Goal: Use online tool/utility: Utilize a website feature to perform a specific function

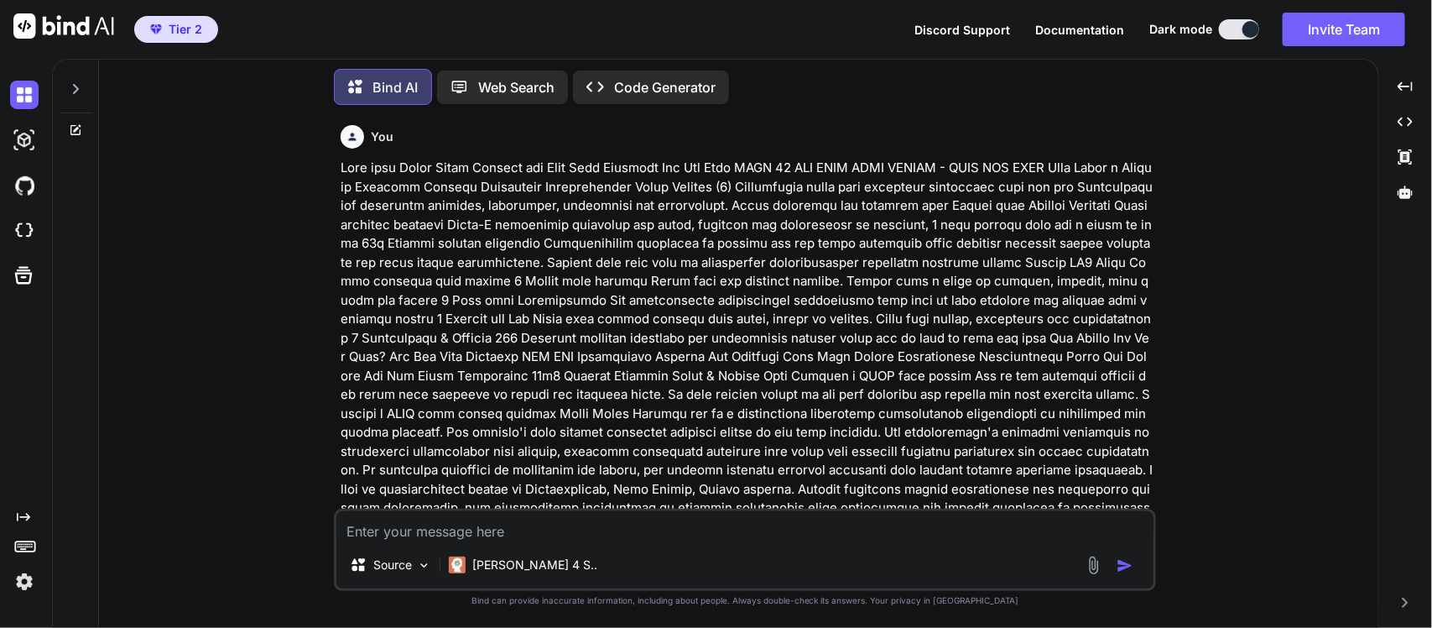
click at [816, 254] on p at bounding box center [747, 348] width 812 height 378
click at [76, 95] on div at bounding box center [76, 84] width 32 height 58
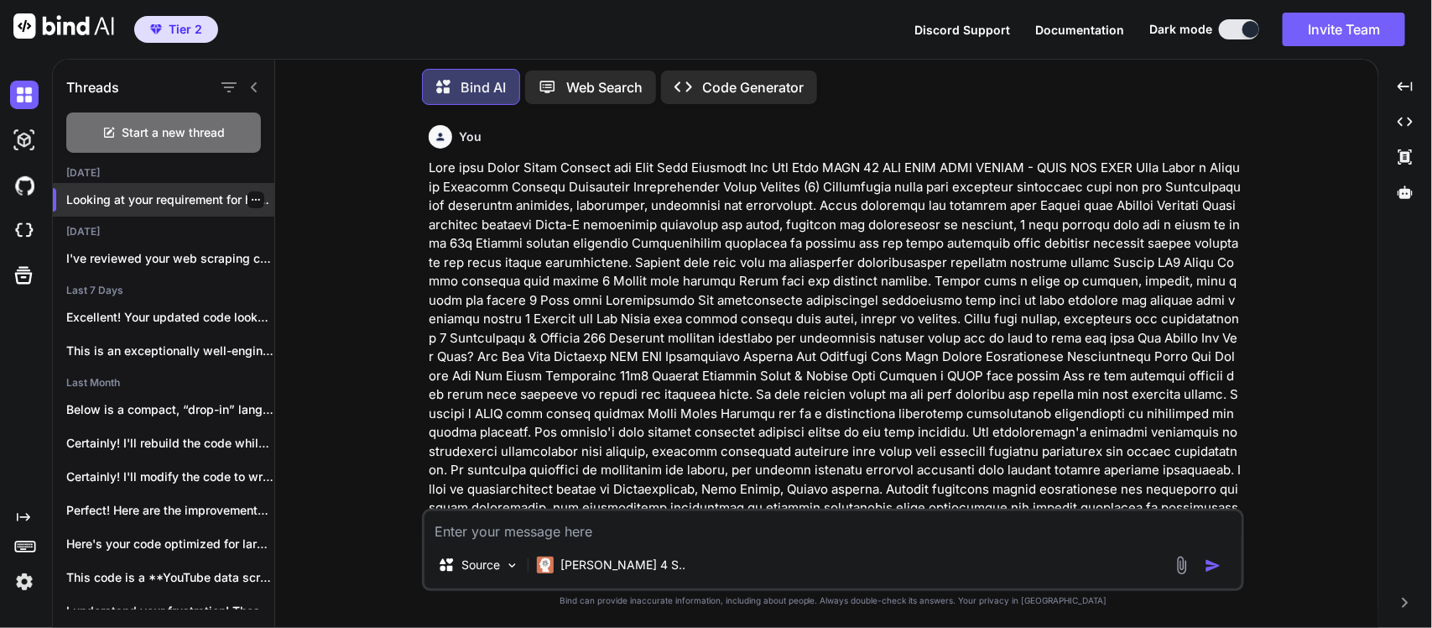
click at [151, 202] on p "Looking at your requirement for handling 200k..." at bounding box center [170, 199] width 208 height 17
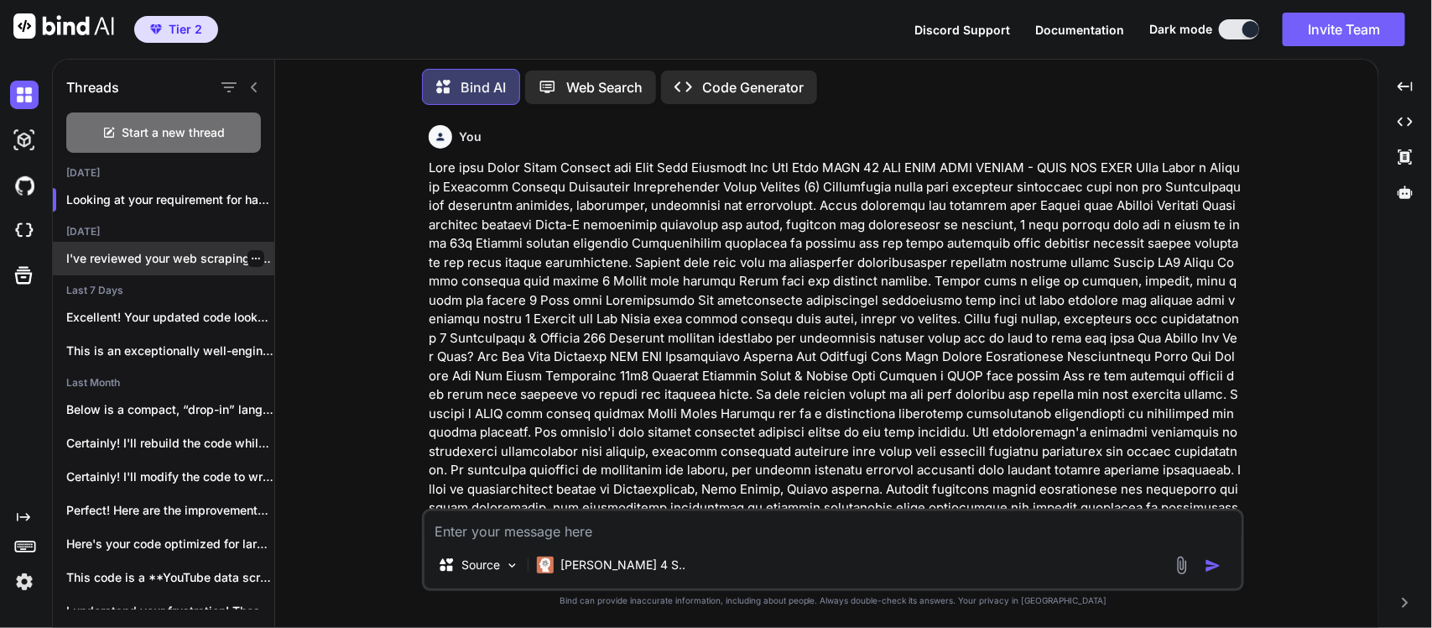
click at [156, 261] on p "I've reviewed your web scraping code and..." at bounding box center [170, 258] width 208 height 17
type textarea "x"
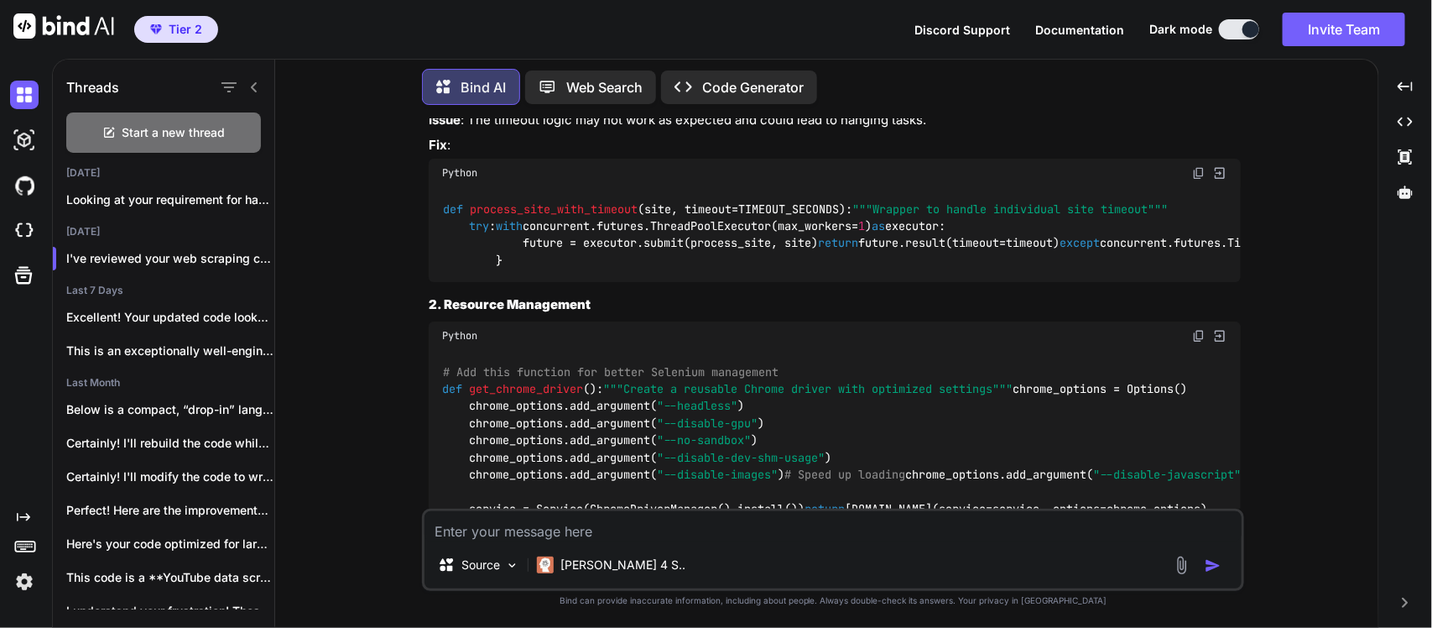
scroll to position [1888, 0]
click at [134, 250] on p "I've reviewed your web scraping code and..." at bounding box center [170, 258] width 208 height 17
click at [542, 533] on textarea at bounding box center [833, 526] width 817 height 30
paste textarea "import pandas as pd import numpy as np import re import nltk from nltk.tokenize…"
type textarea "reframeinn the code order.....import pandas as pd import numpy as np import re …"
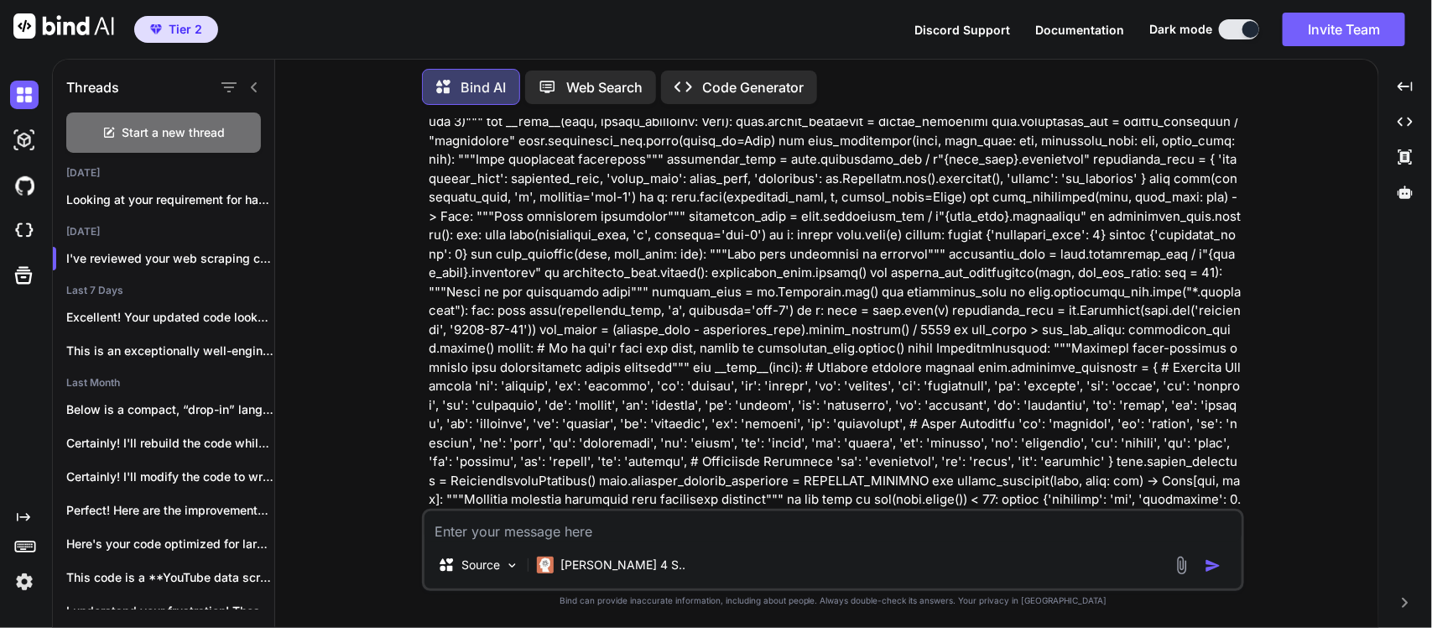
scroll to position [5474, 0]
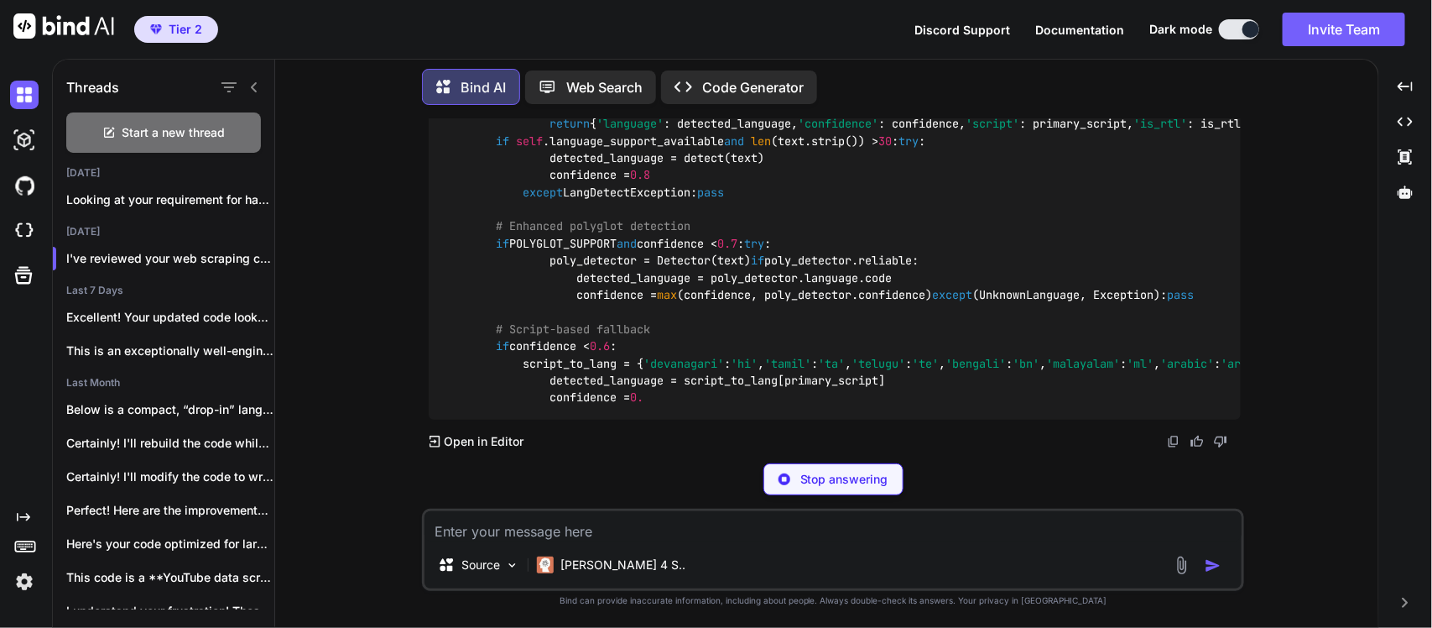
scroll to position [18734, 0]
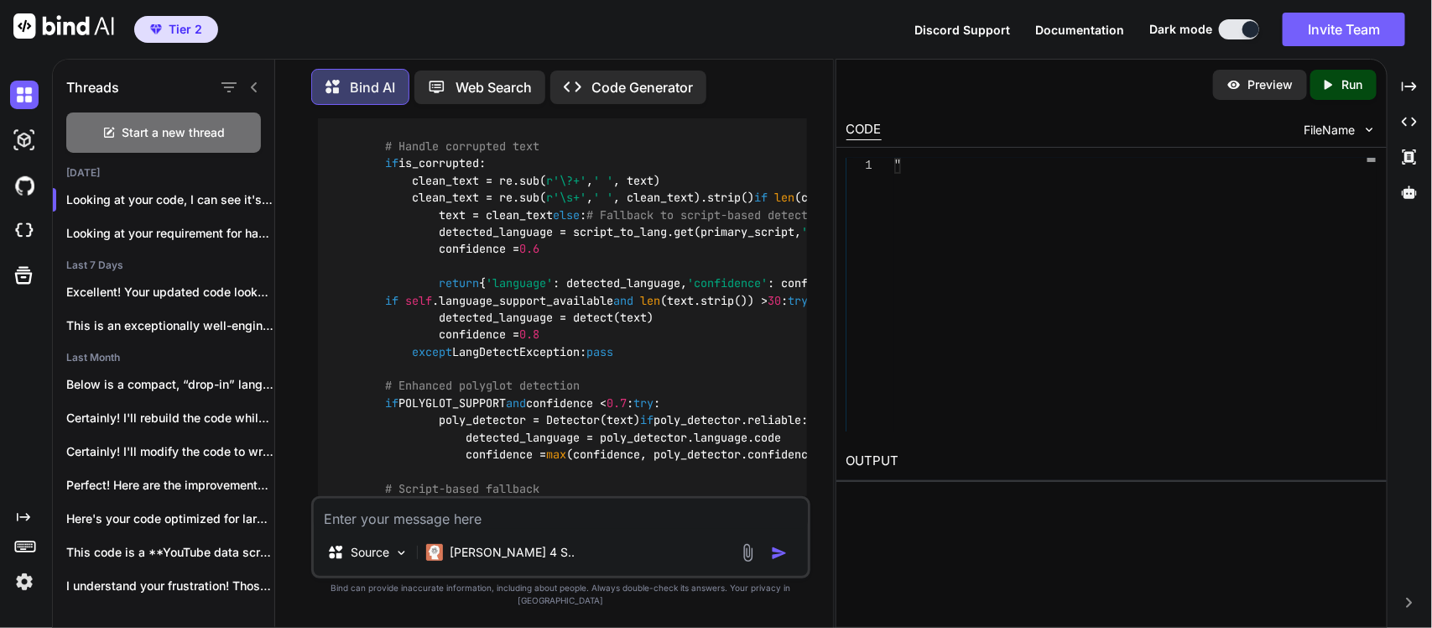
scroll to position [24061, 0]
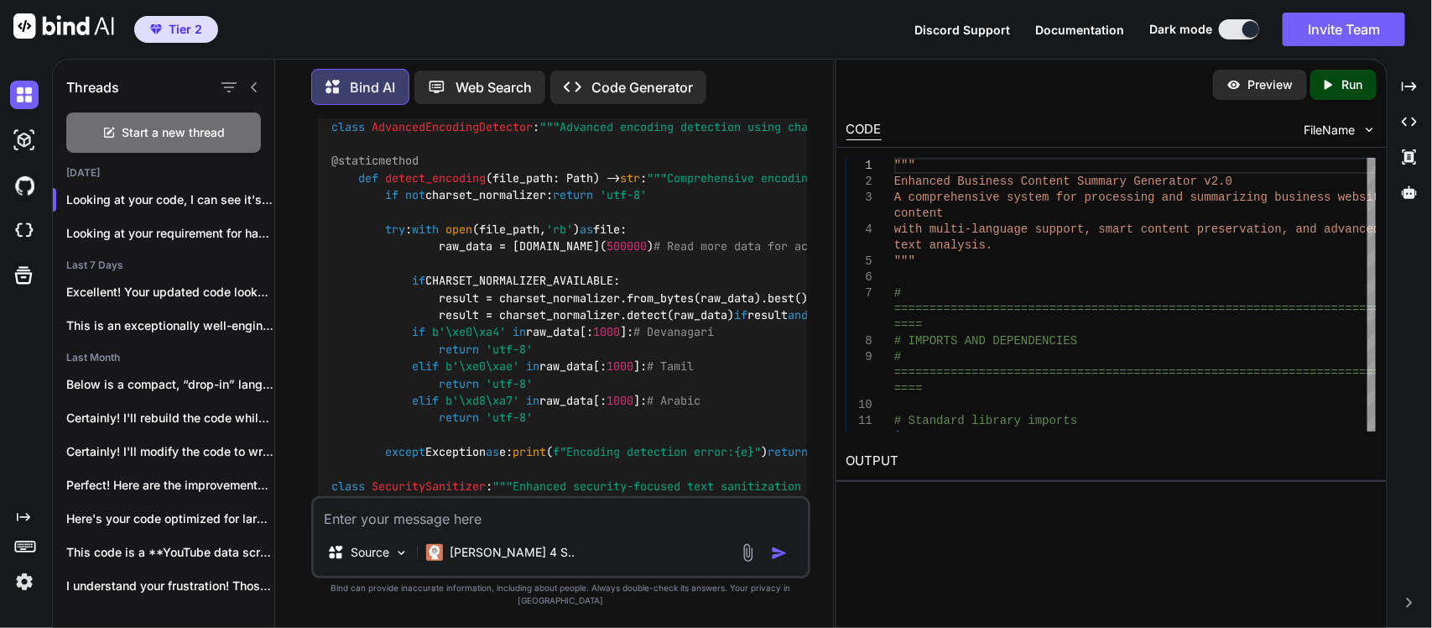
scroll to position [17223, 0]
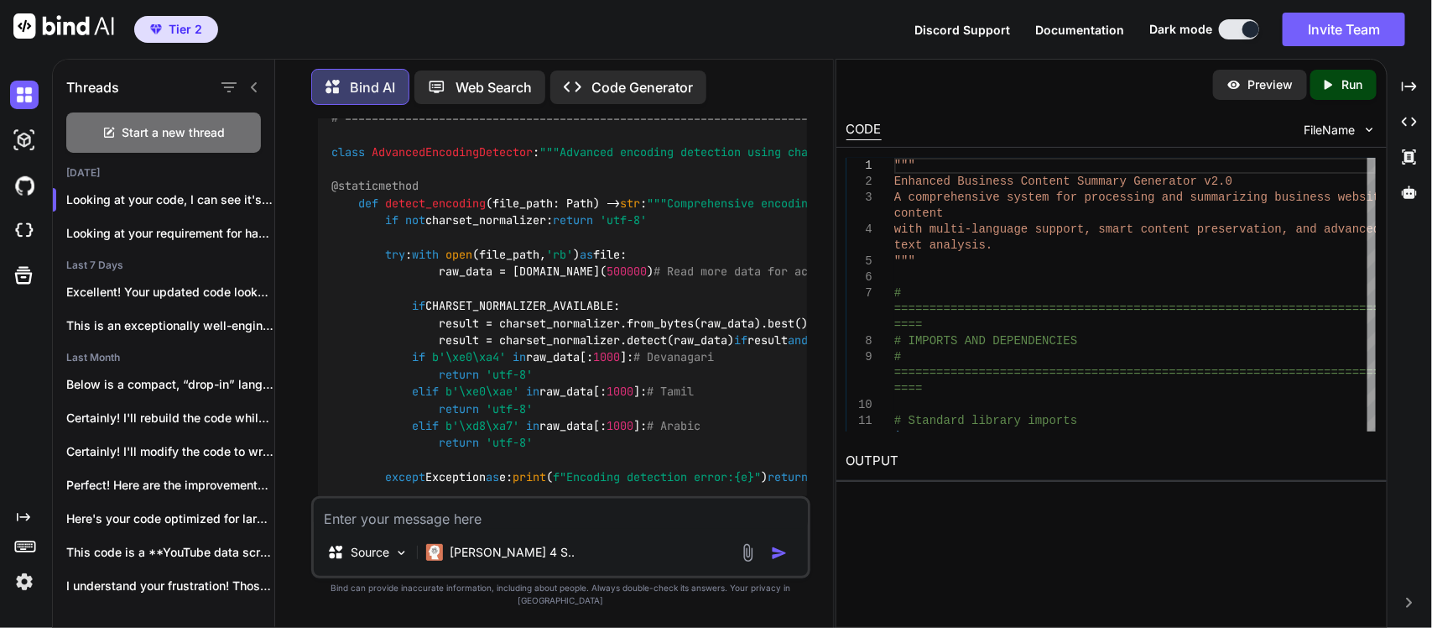
click at [501, 529] on textarea at bounding box center [561, 513] width 494 height 30
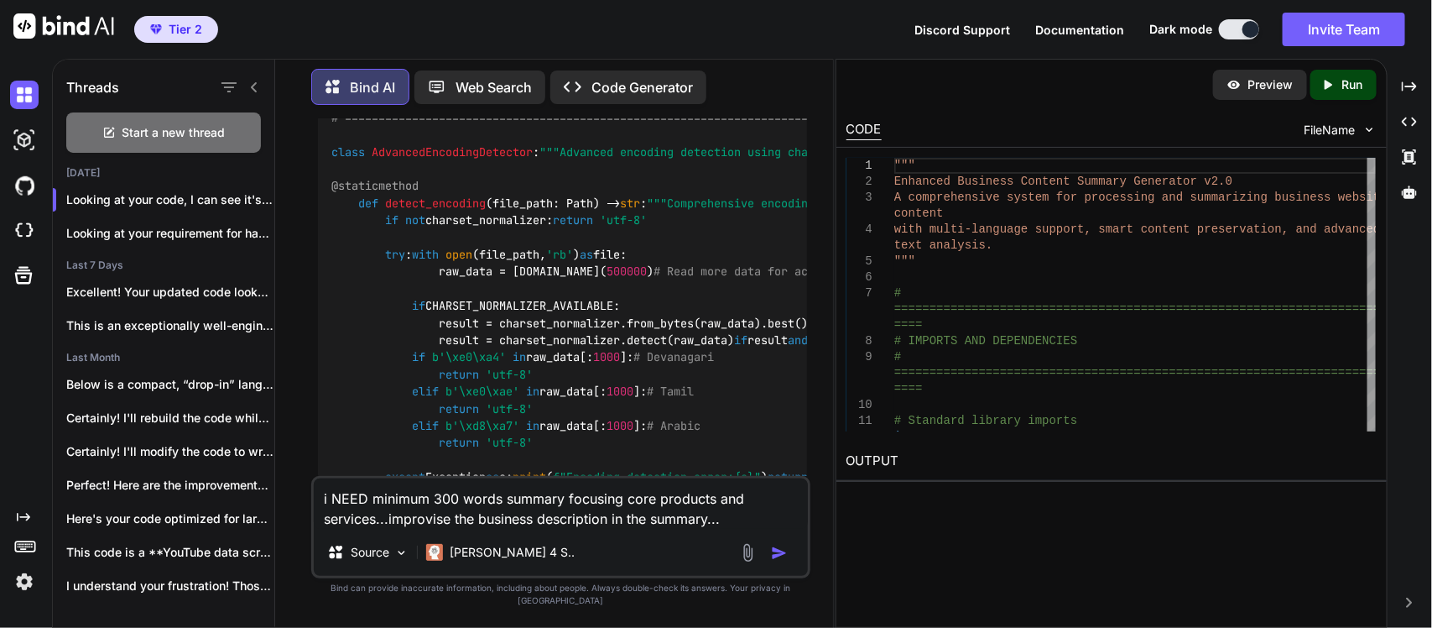
paste textarea "# Universal business descriptor patterns [DOMAIN_NAME]_descriptors = [ # "X is …"
type textarea "i NEED minimum 300 words summary focusing core products and services...improvis…"
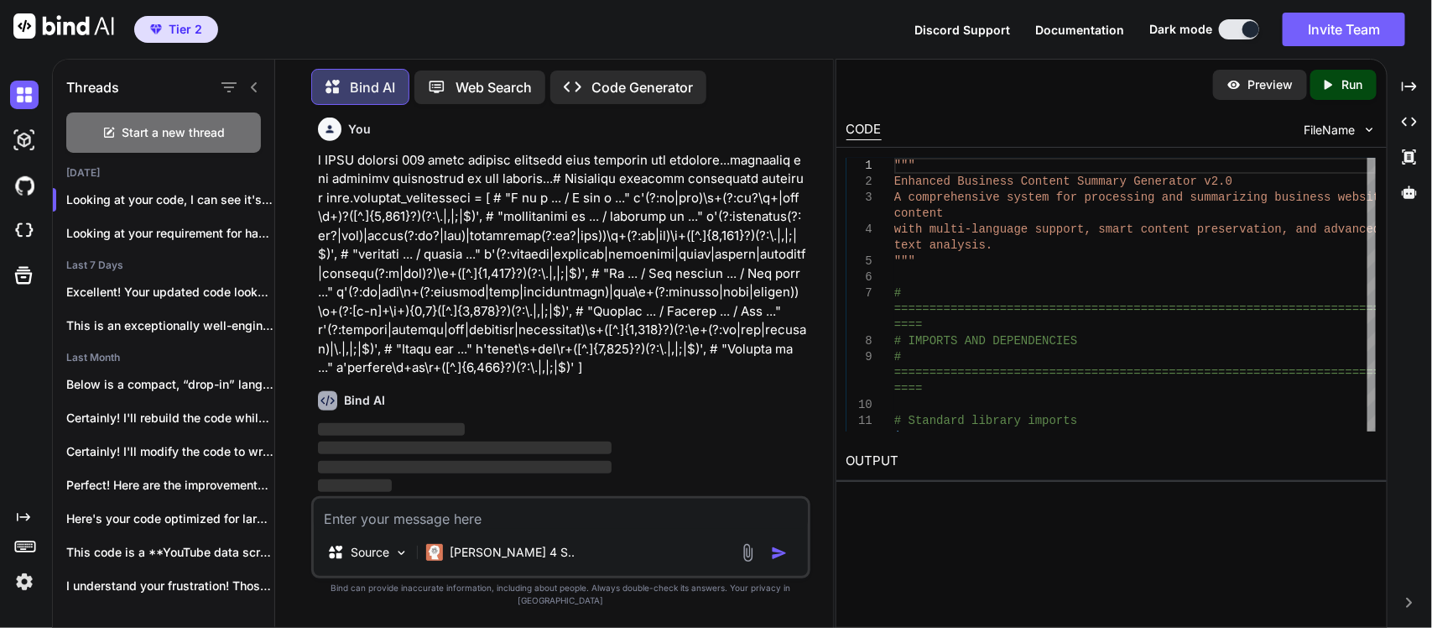
scroll to position [45244, 0]
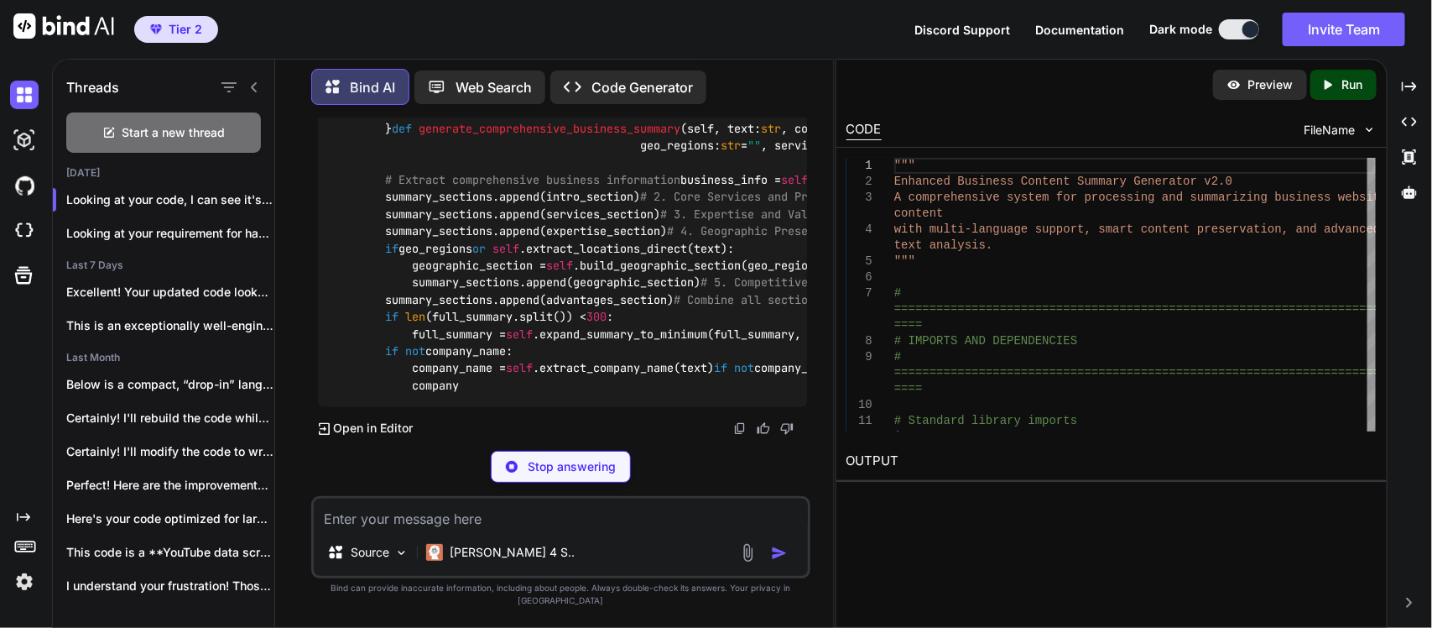
scroll to position [48118, 0]
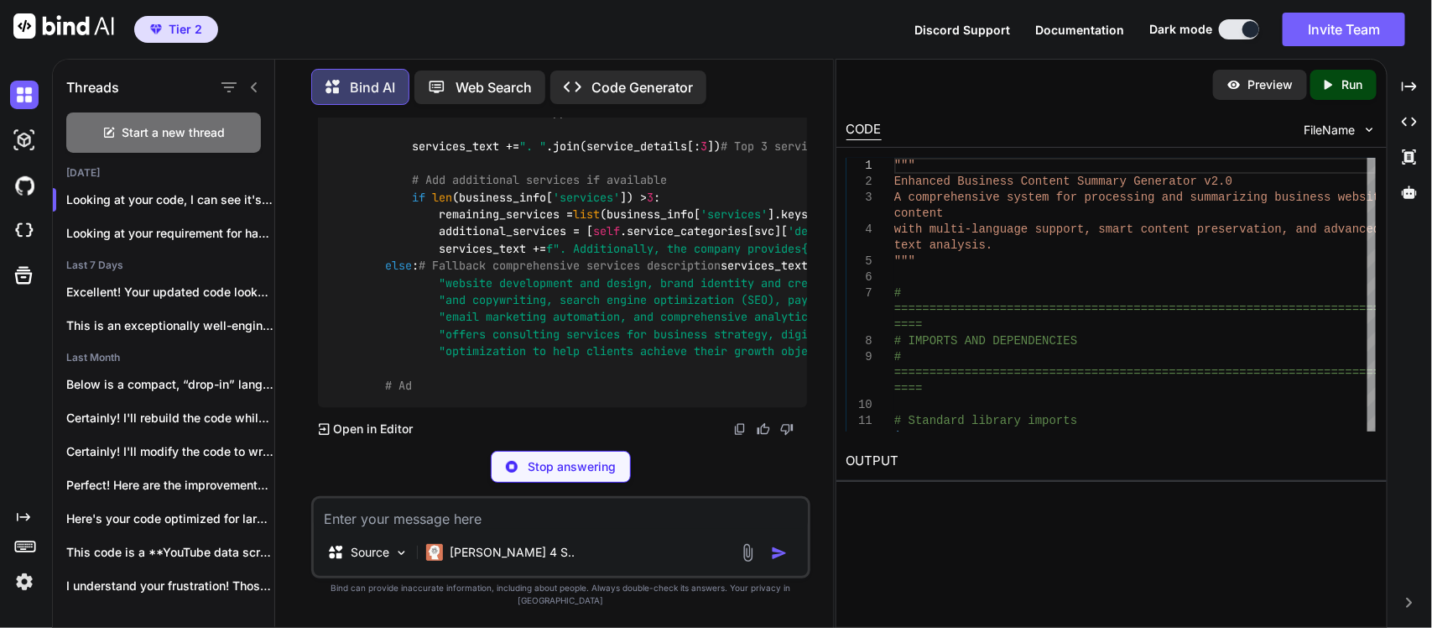
drag, startPoint x: 669, startPoint y: 304, endPoint x: 378, endPoint y: 203, distance: 307.2
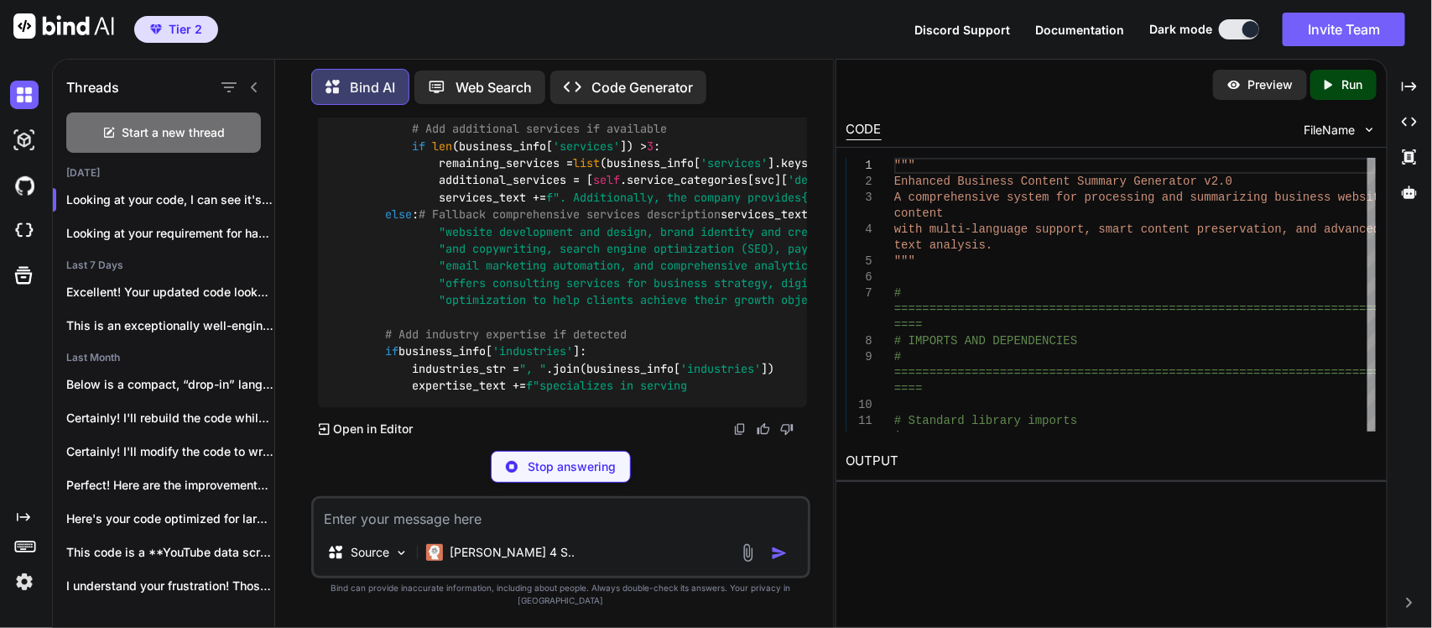
copy code "# 1. Company Introduction (50-80 words) intro_section = self .build_company_int…"
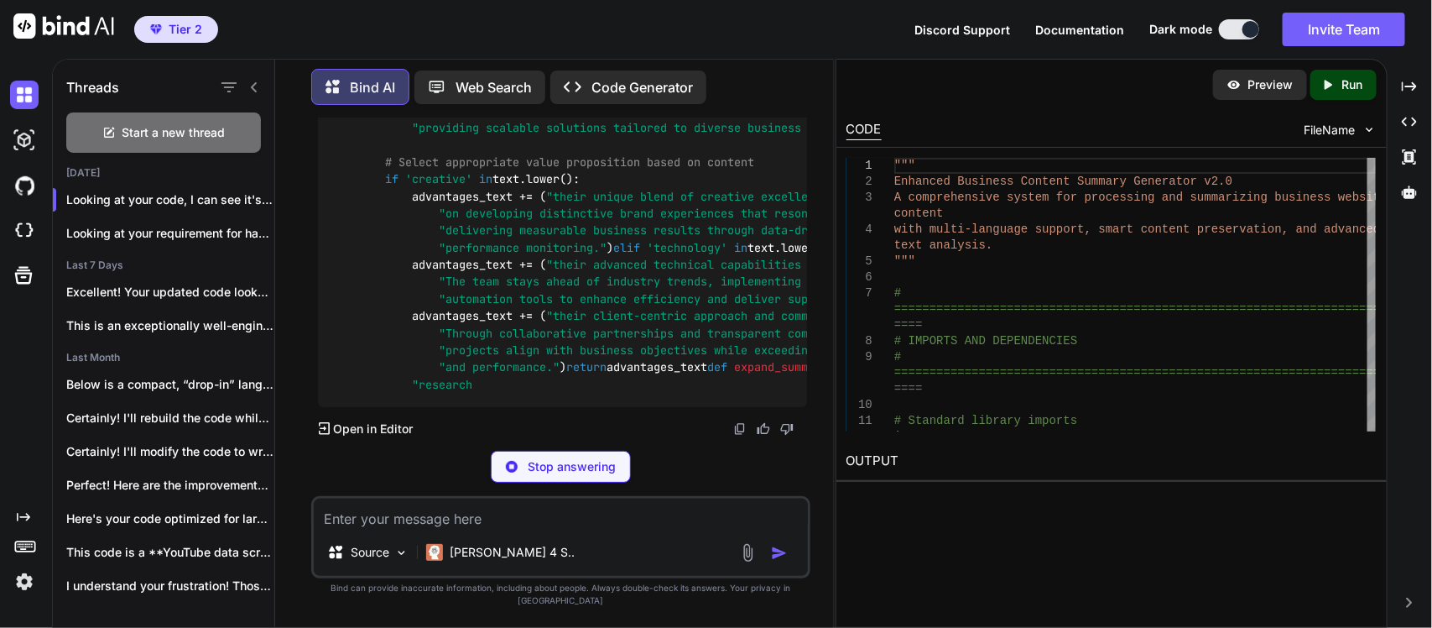
scroll to position [48244, 0]
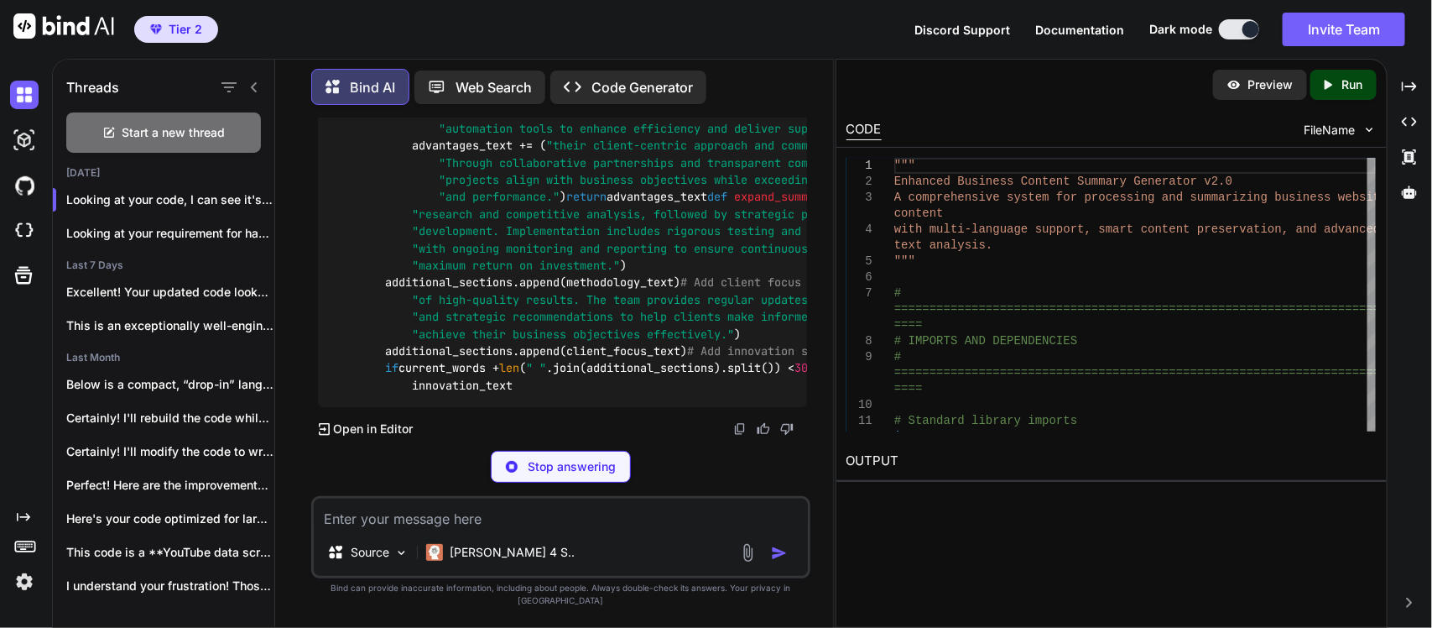
drag, startPoint x: 711, startPoint y: 331, endPoint x: 370, endPoint y: 274, distance: 346.2
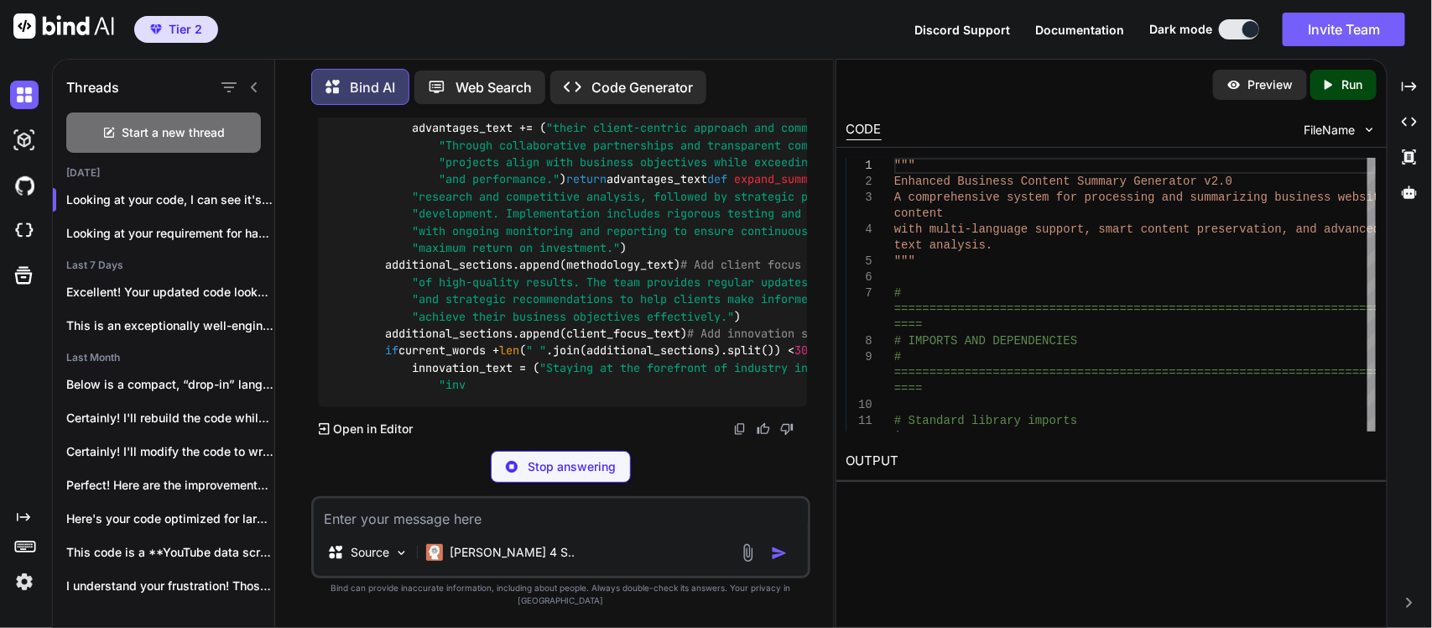
copy code "# 4. Geographic Presence and Market Focus (40-60 words) if geo_regions or self …"
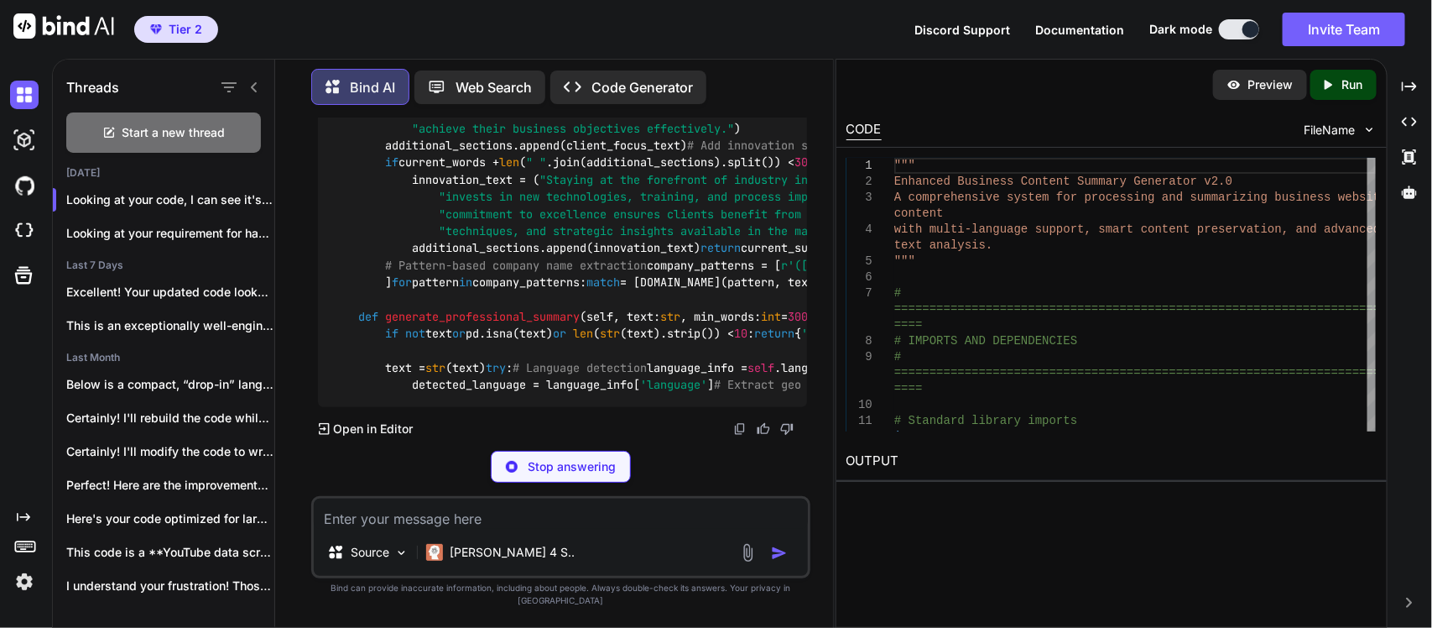
click at [518, 546] on div "Source Claude 4 S.." at bounding box center [560, 537] width 499 height 82
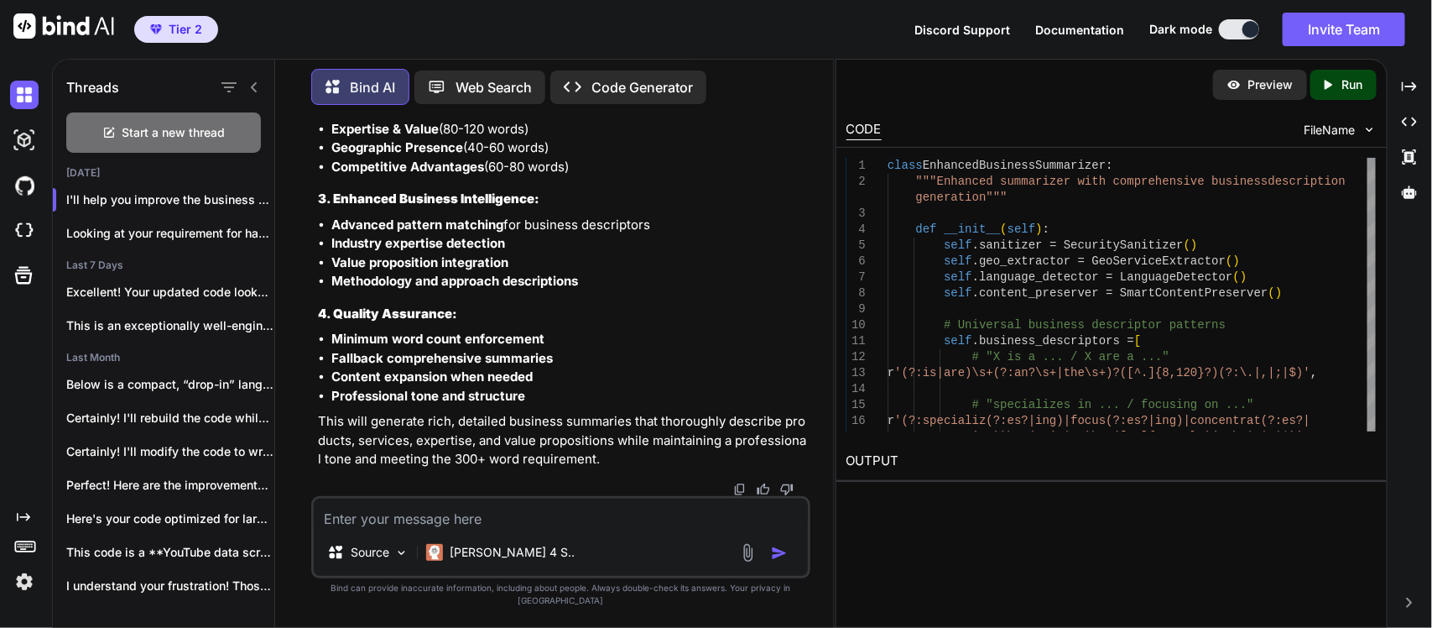
scroll to position [53327, 0]
click at [425, 529] on textarea at bounding box center [561, 513] width 494 height 30
click at [425, 529] on textarea "I need only 3 services" at bounding box center [561, 513] width 494 height 30
click at [495, 525] on textarea "I need only 3 services" at bounding box center [561, 513] width 494 height 30
paste textarea "# 1. Company Introduction (50-80 words) intro_section = [DOMAIN_NAME]_company_i…"
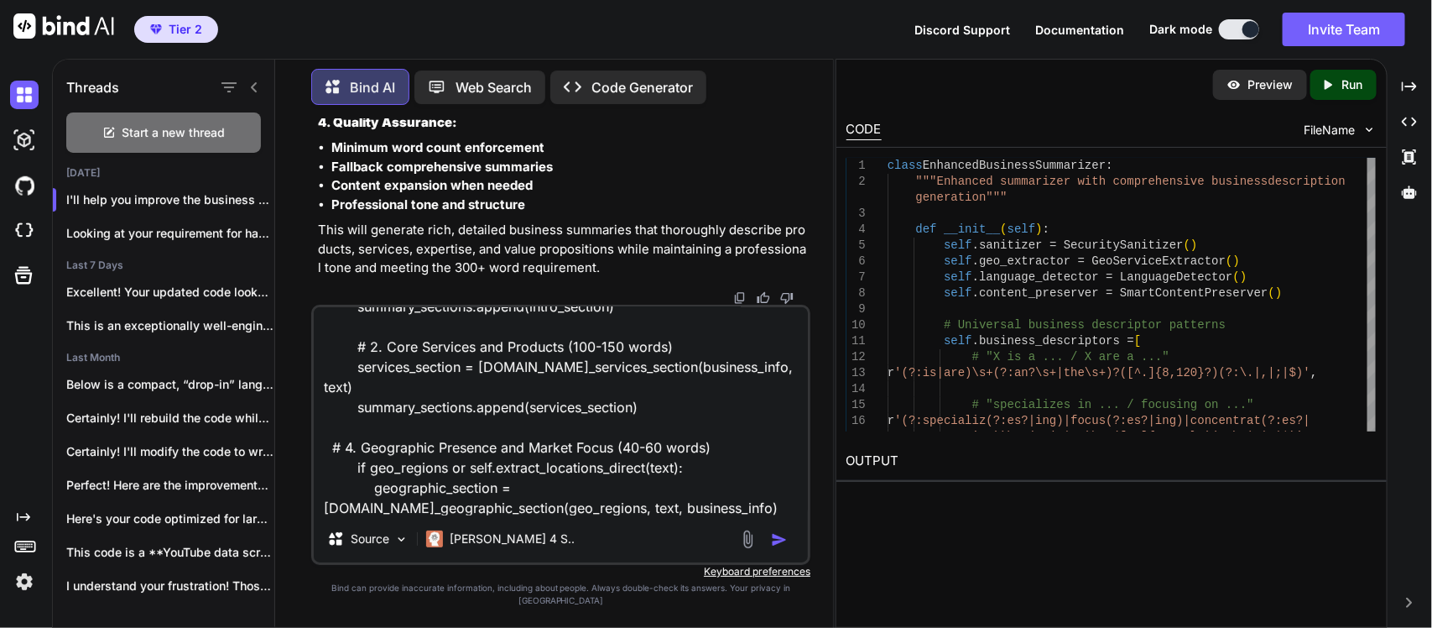
scroll to position [103, 0]
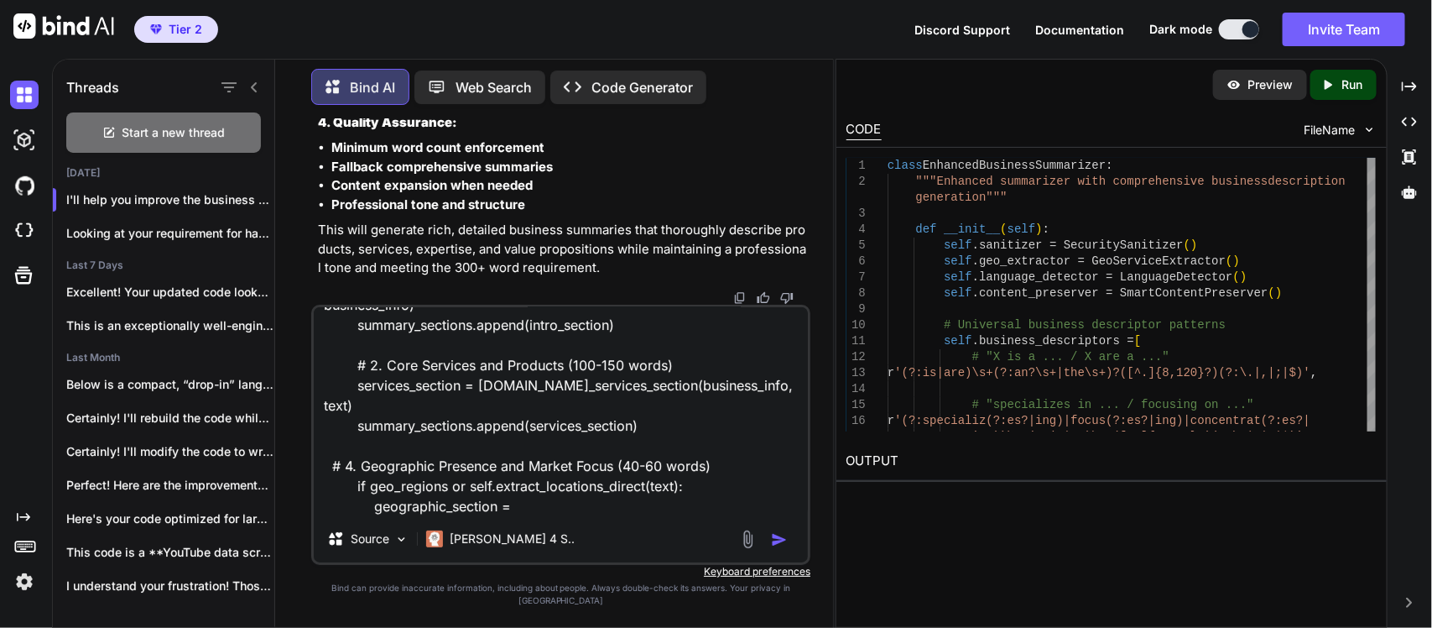
type textarea "I need only 3 services for 300 words summary..... # 1. Company Introduction (50…"
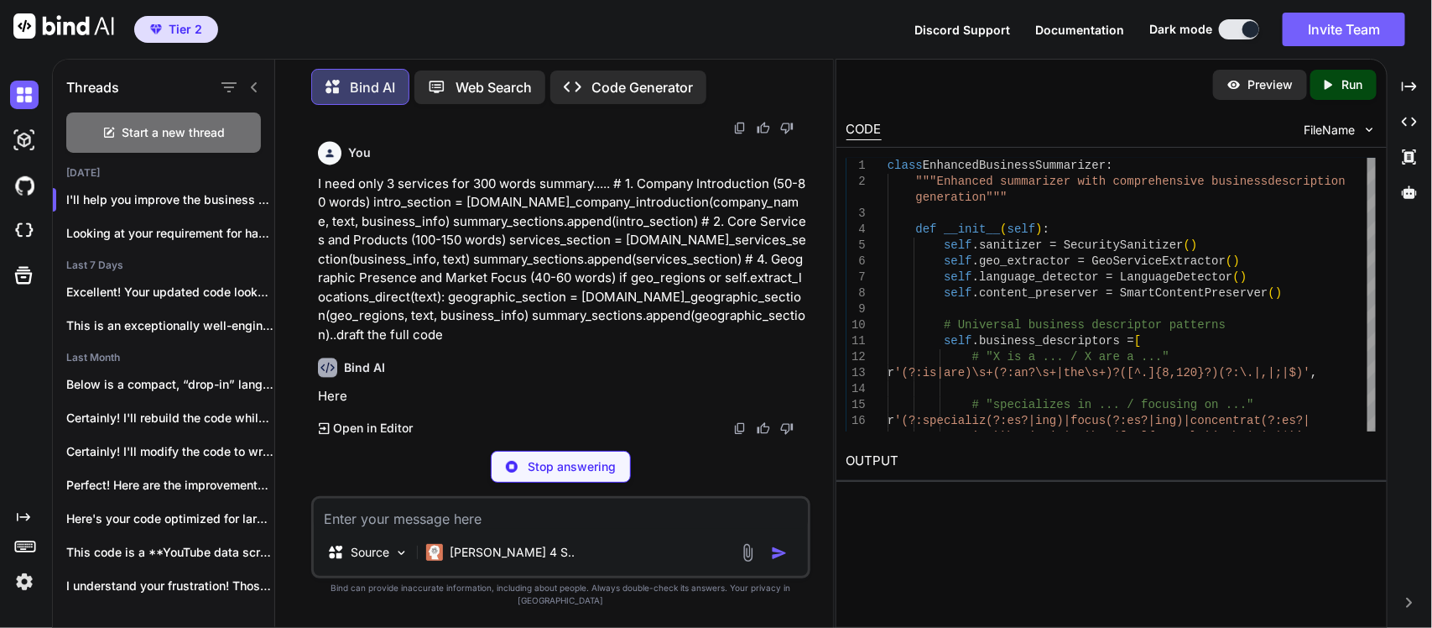
scroll to position [53678, 0]
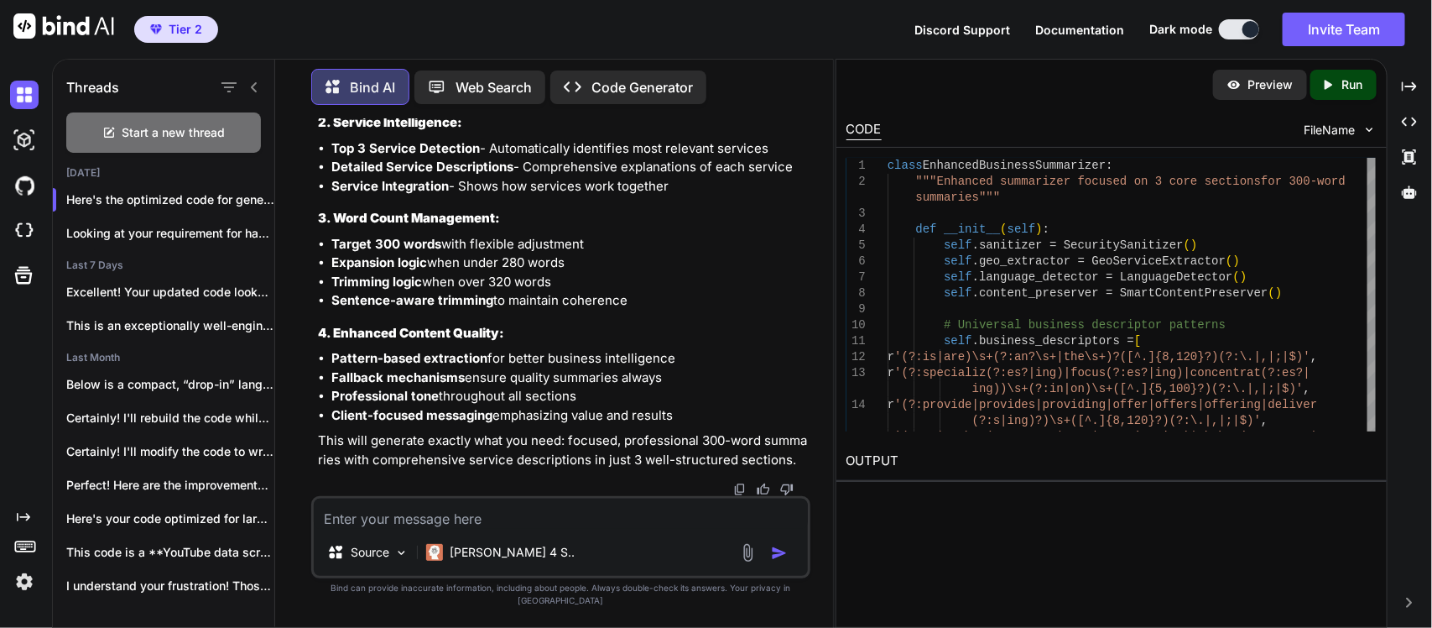
click at [466, 521] on textarea at bounding box center [561, 513] width 494 height 30
type textarea "please draft full code"
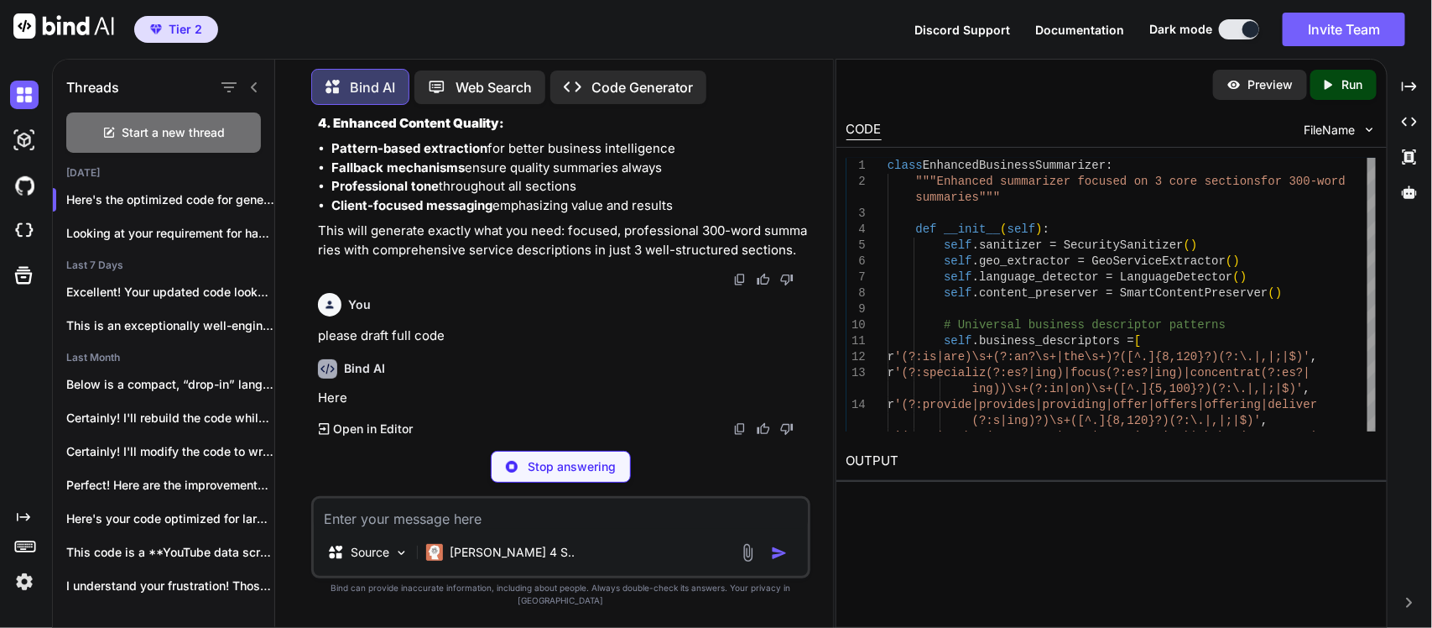
scroll to position [61587, 0]
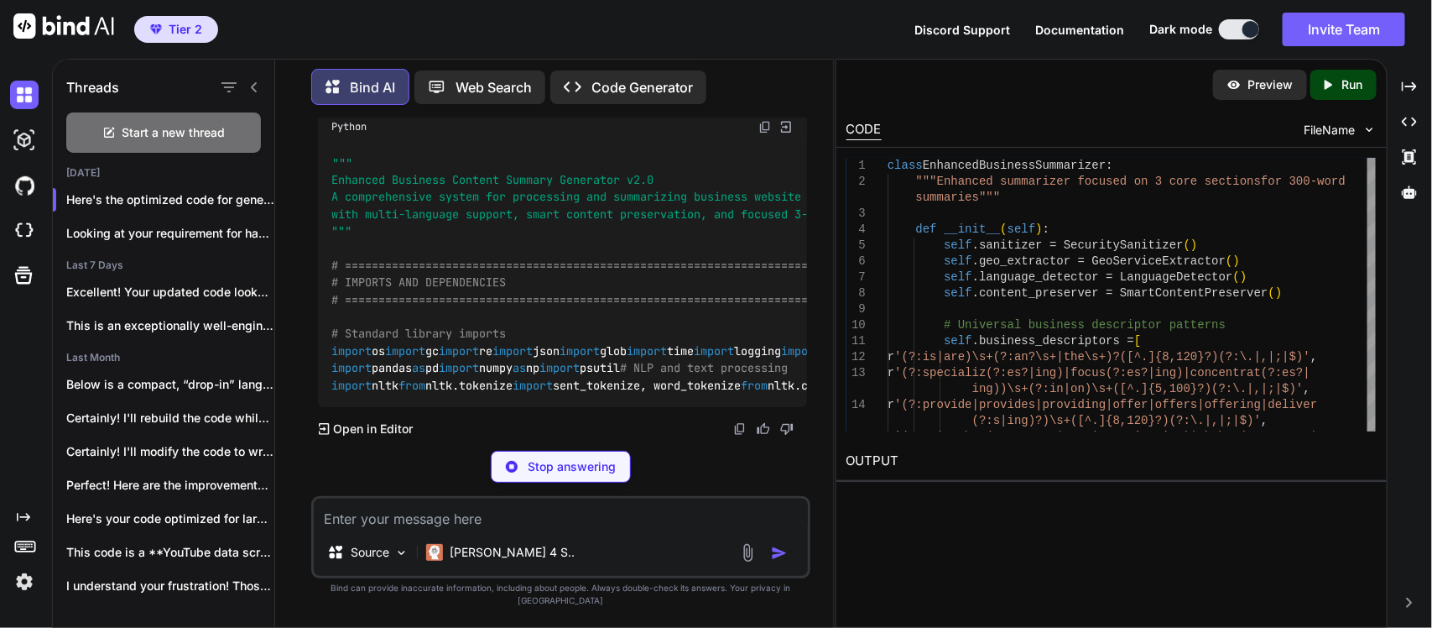
click at [575, 109] on p "Here's the complete, full code for the Enhanced Business Content Summary Genera…" at bounding box center [562, 90] width 489 height 38
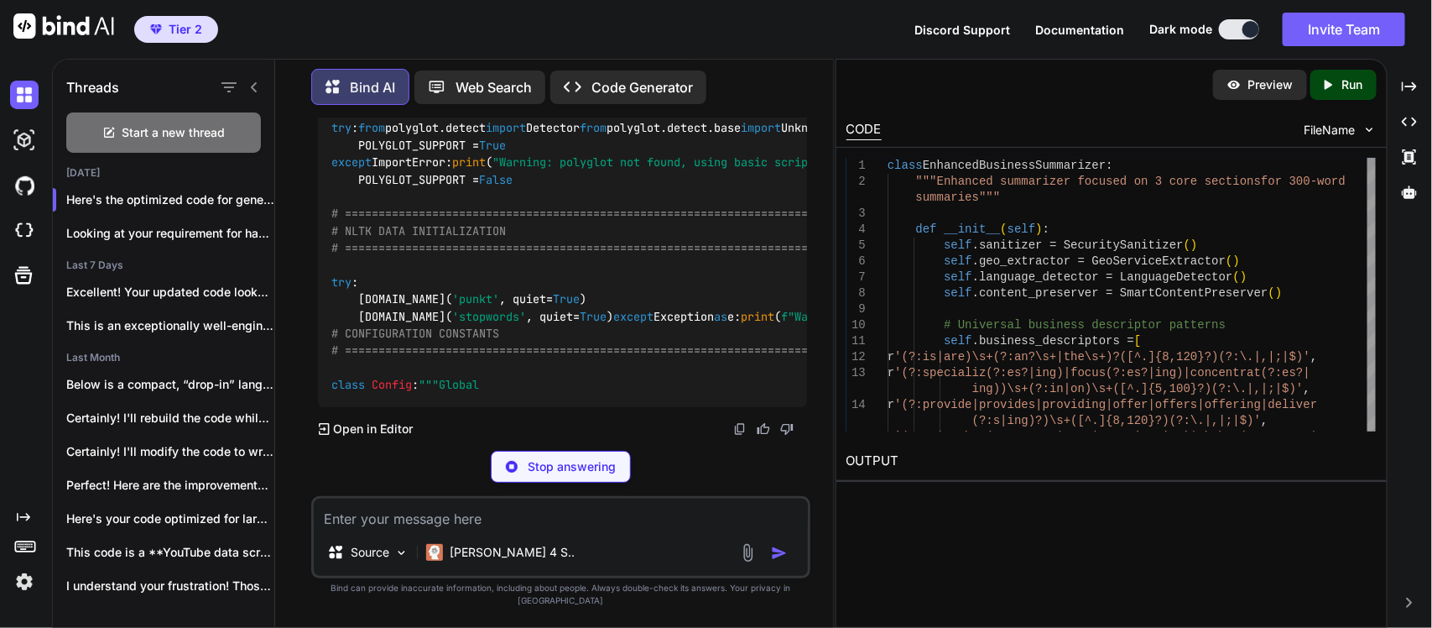
scroll to position [61922, 0]
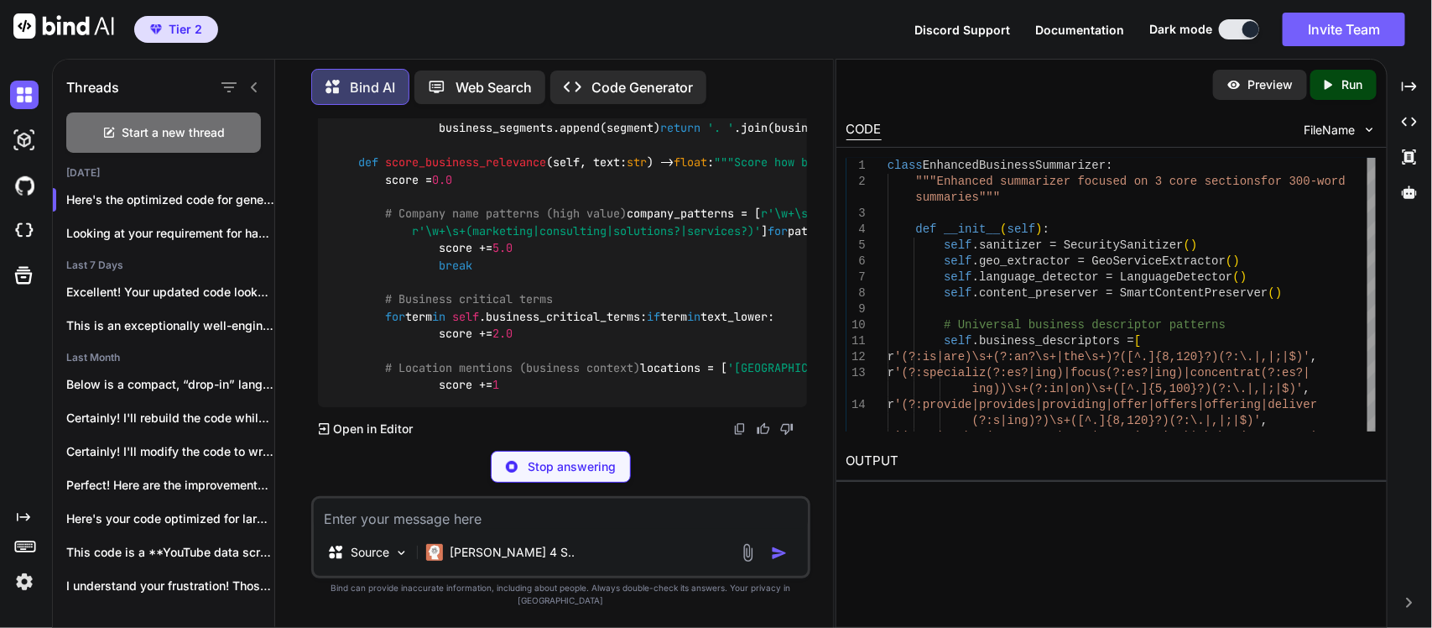
scroll to position [63978, 0]
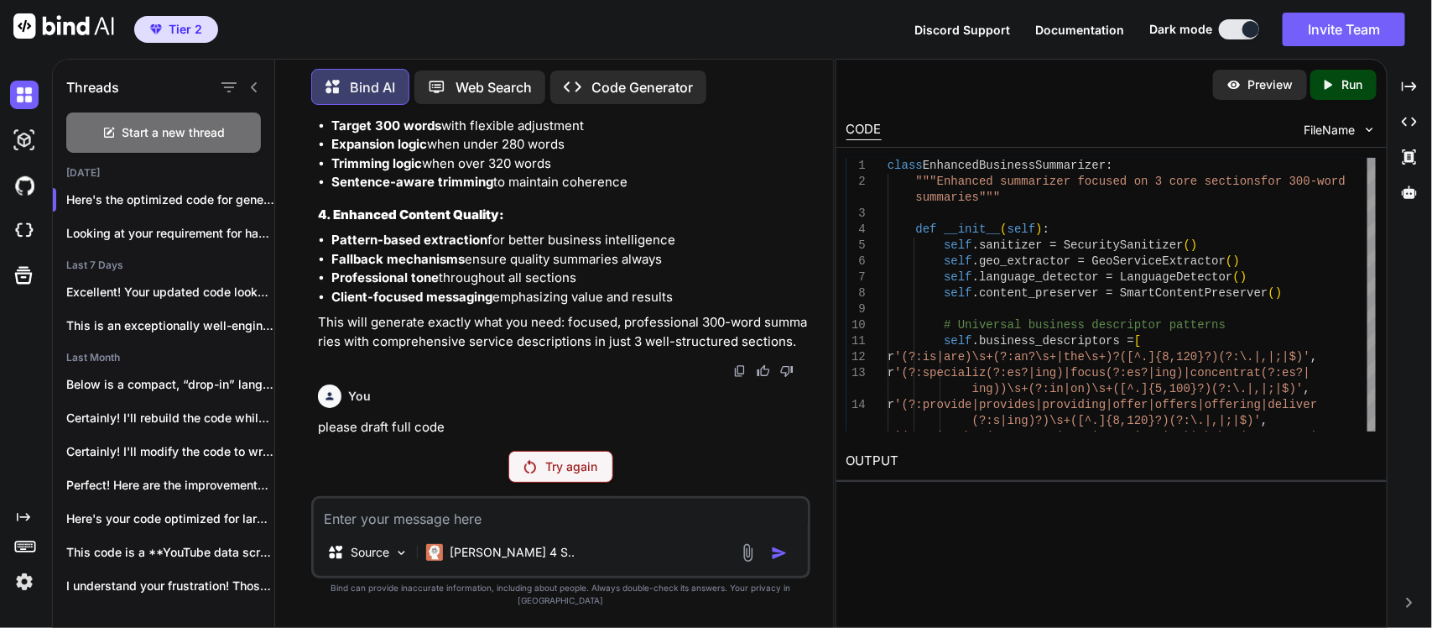
scroll to position [53952, 0]
click at [566, 475] on p "Try again" at bounding box center [572, 466] width 52 height 17
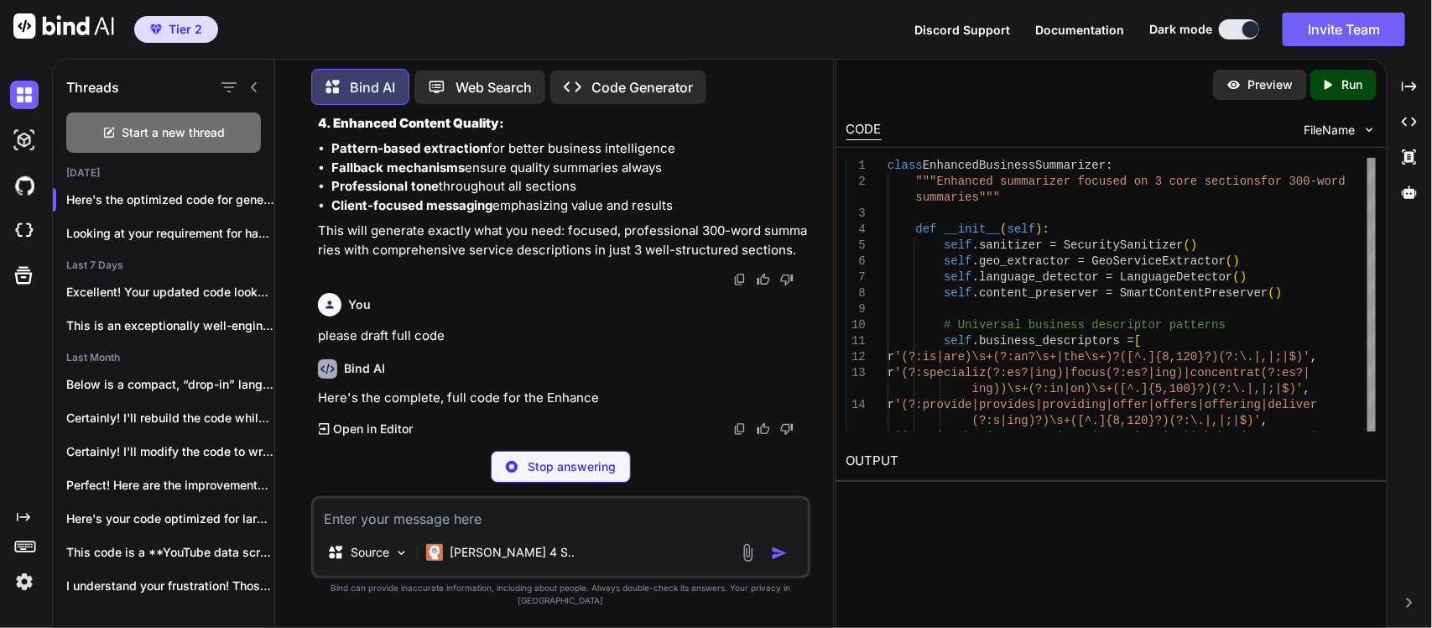
scroll to position [61645, 0]
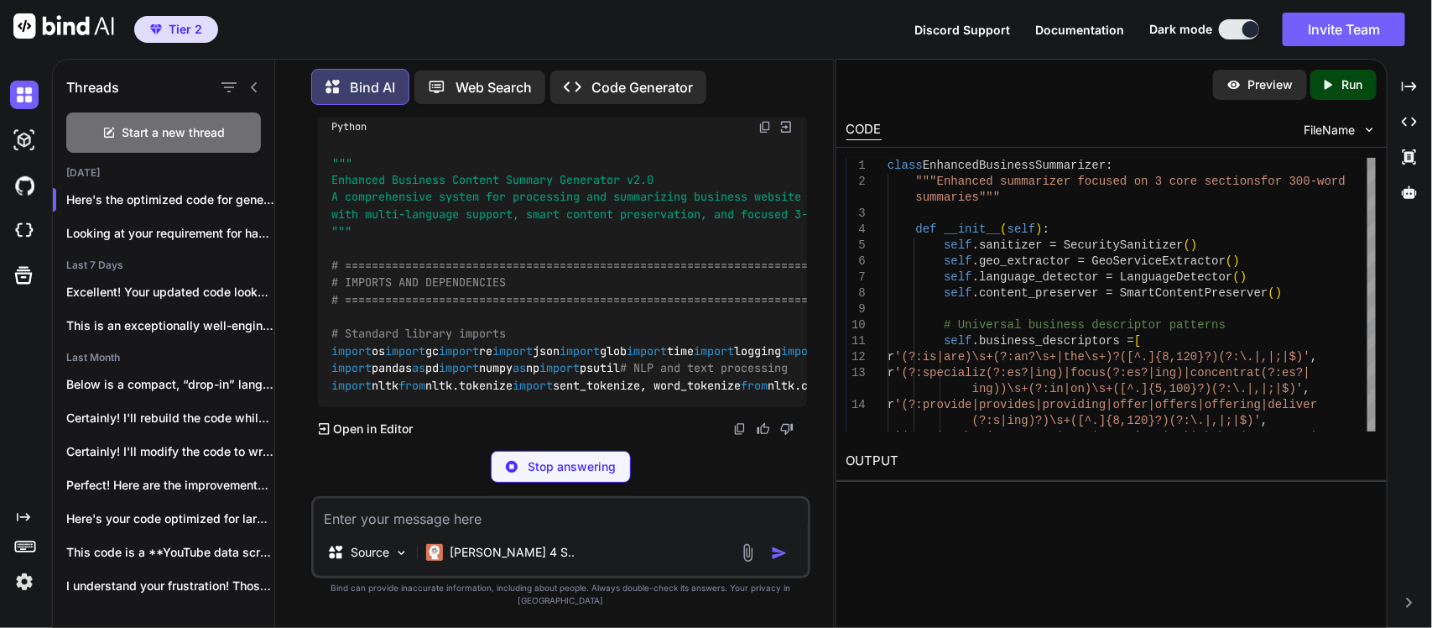
click at [564, 373] on div "Bind AI Here's the complete, full code for the Enhanced Business Content Summar…" at bounding box center [562, 233] width 489 height 409
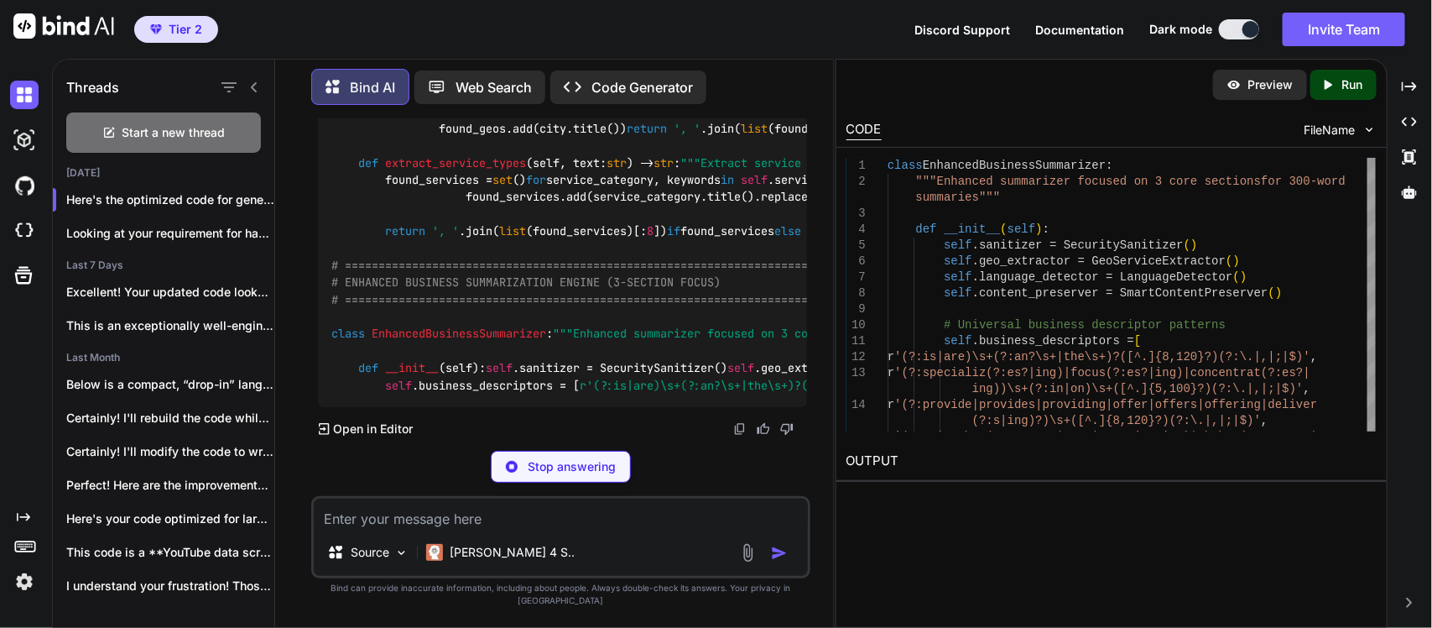
scroll to position [63197, 0]
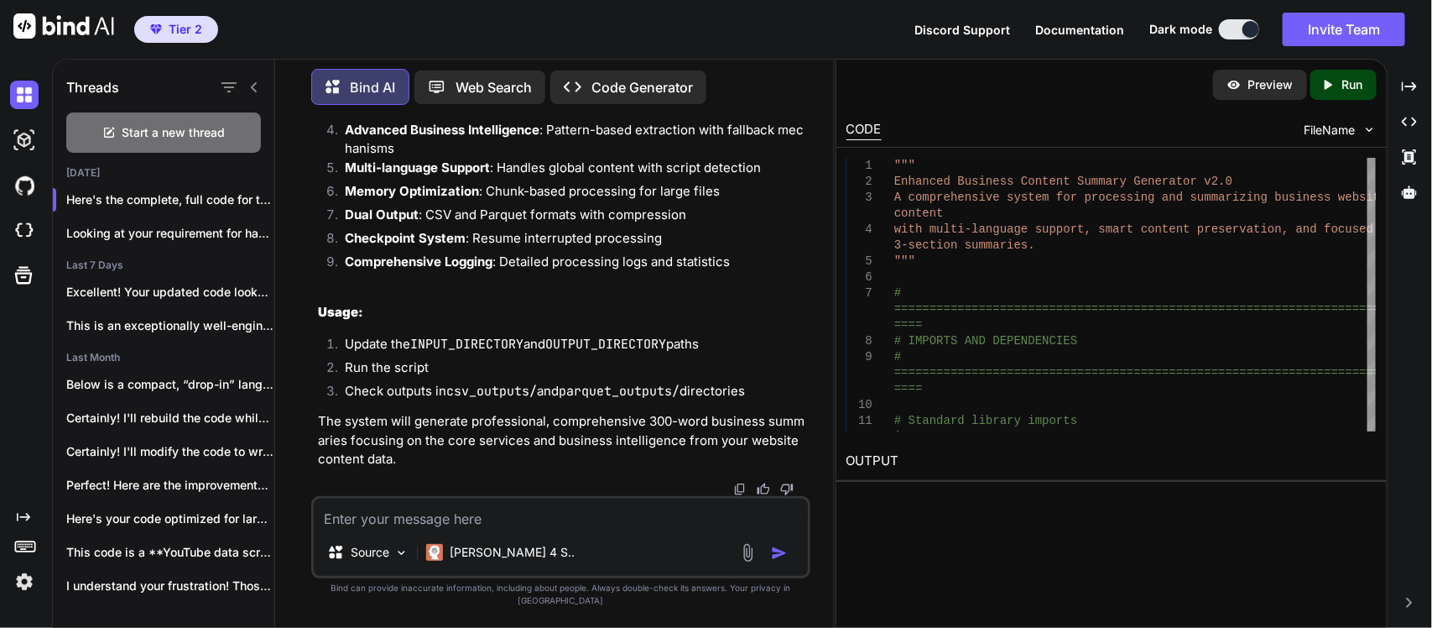
click at [391, 529] on textarea at bounding box center [561, 513] width 494 height 30
paste textarea "Site info Golden Our Contemporary Black Art Advisory 0 Skip to Content offering…"
type textarea "Site info Golden Our Contemporary Black Art Advisory 0 Skip to Content offering…"
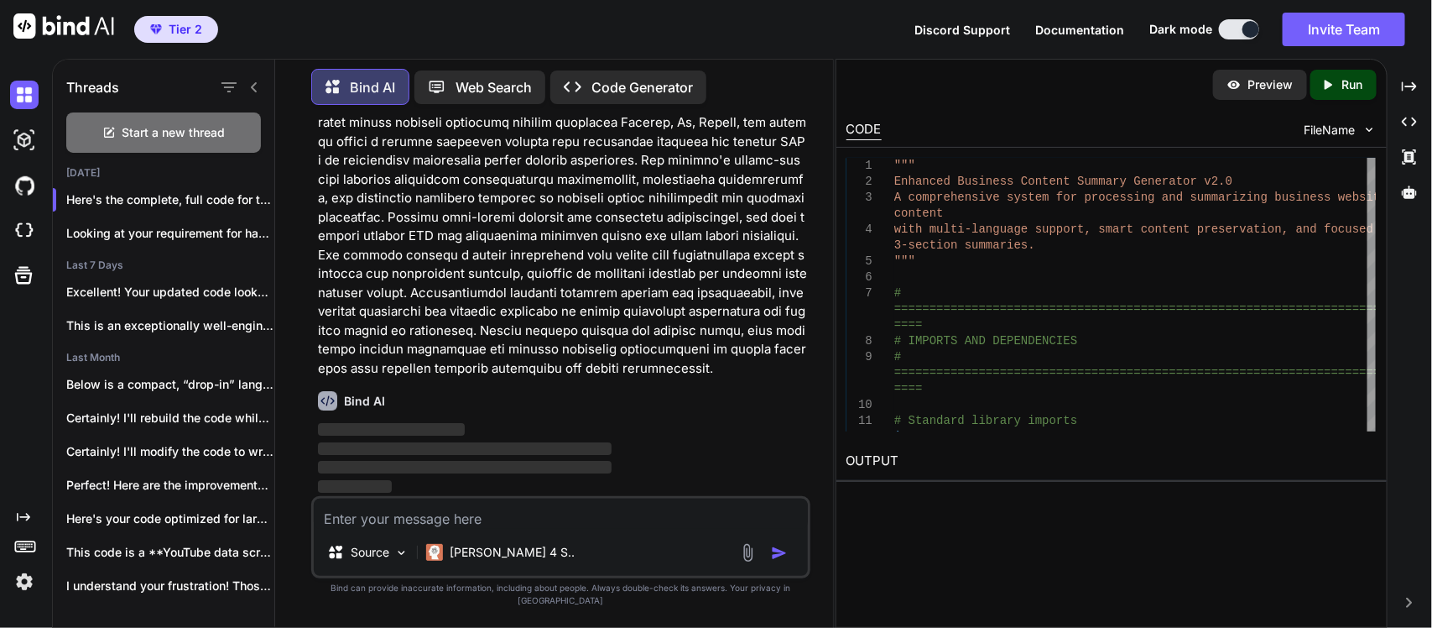
scroll to position [92424, 0]
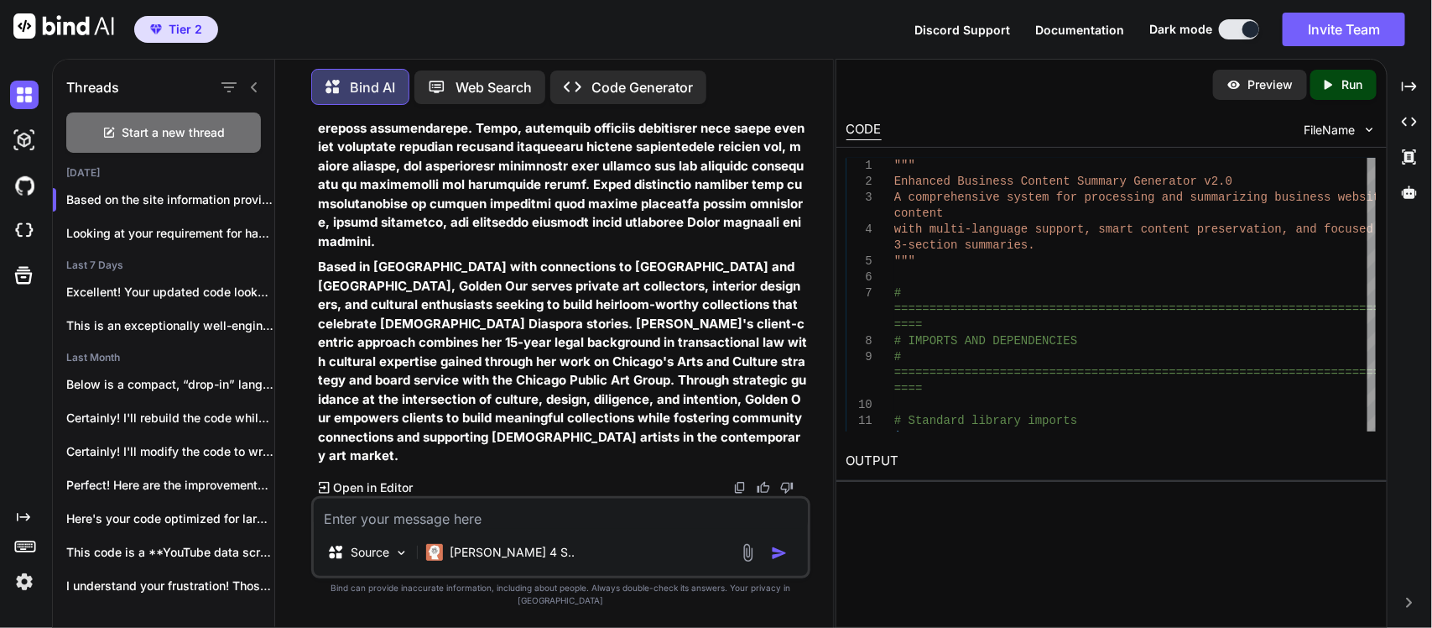
scroll to position [93856, 0]
click at [480, 524] on textarea at bounding box center [561, 513] width 494 height 30
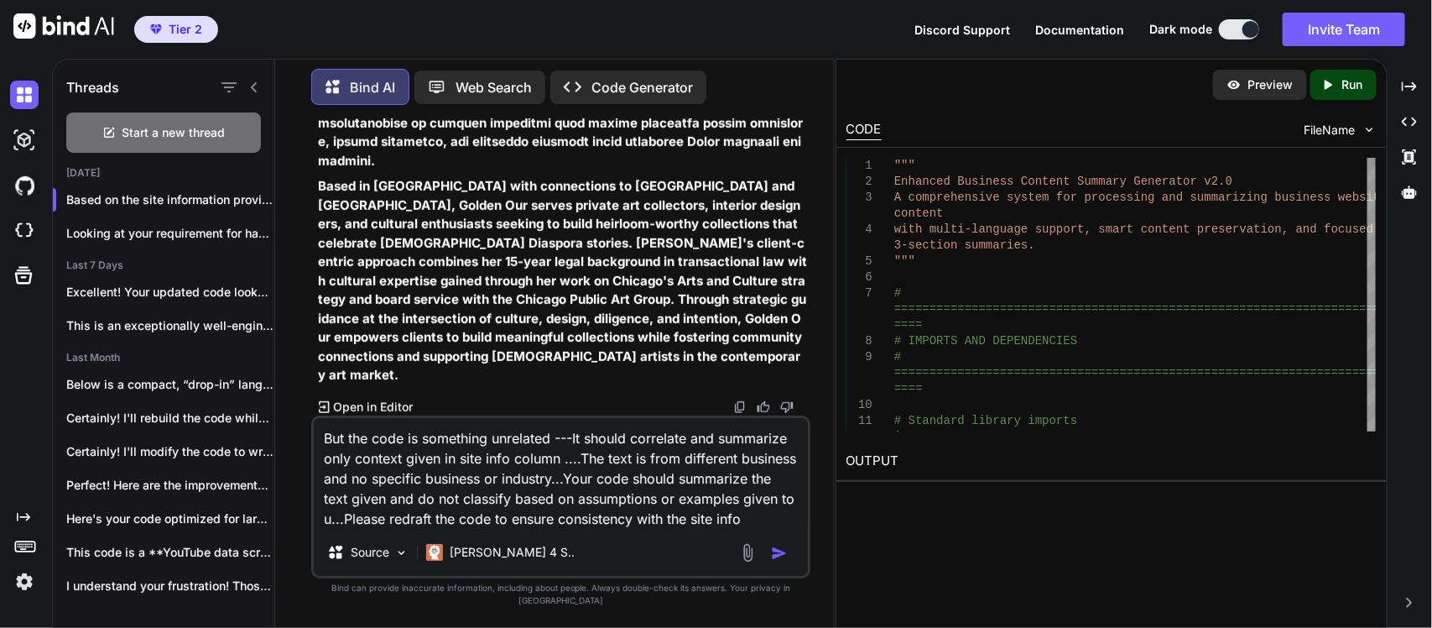
type textarea "But the code is something unrelated ---It should correlate and summarize only c…"
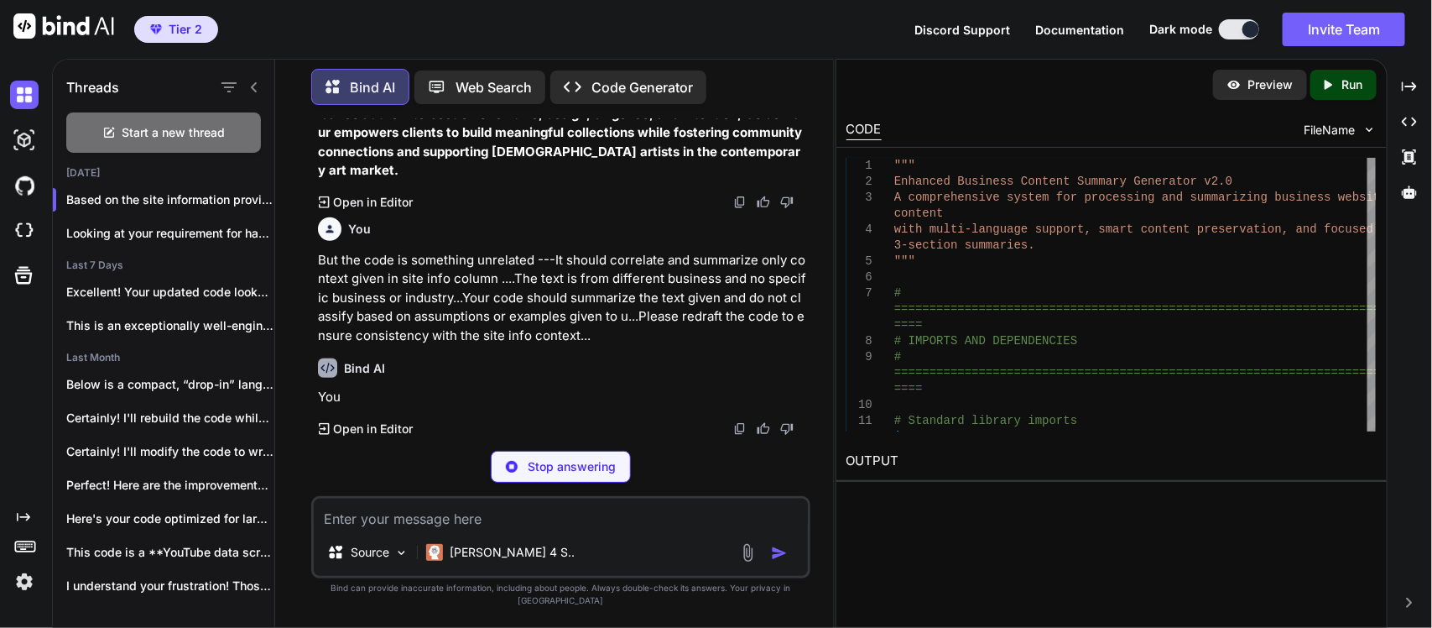
scroll to position [94457, 0]
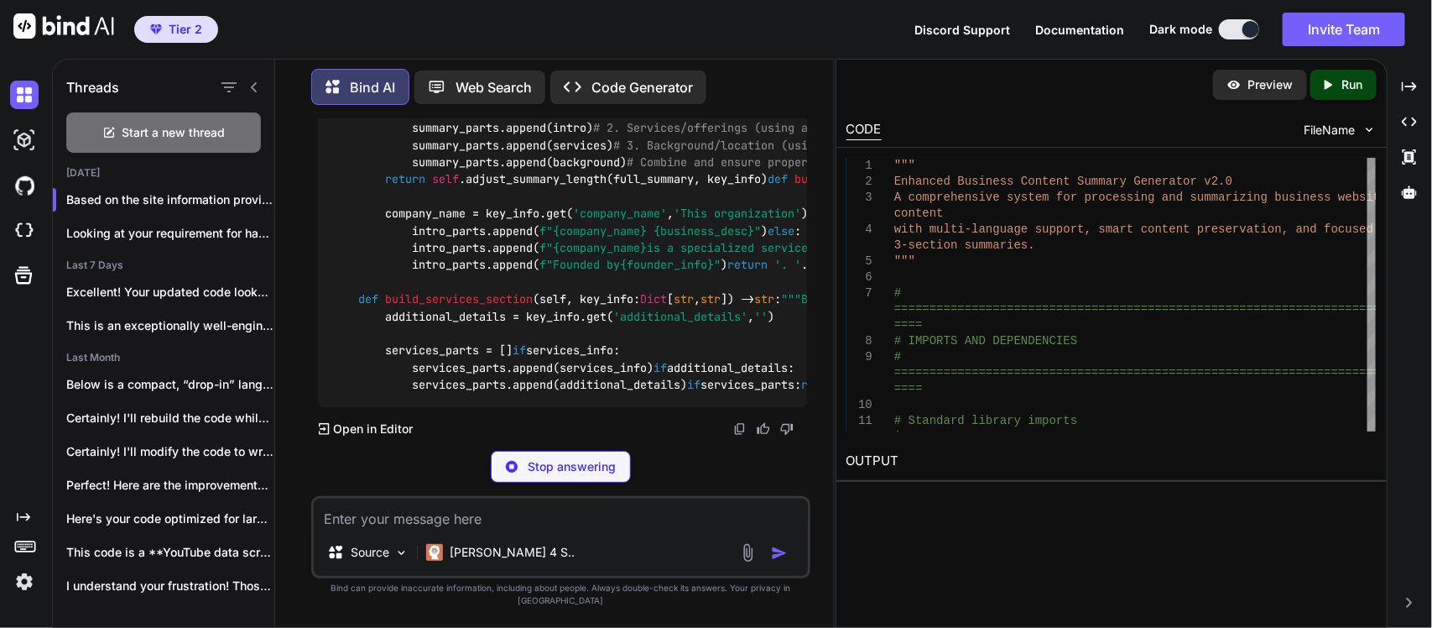
scroll to position [94751, 0]
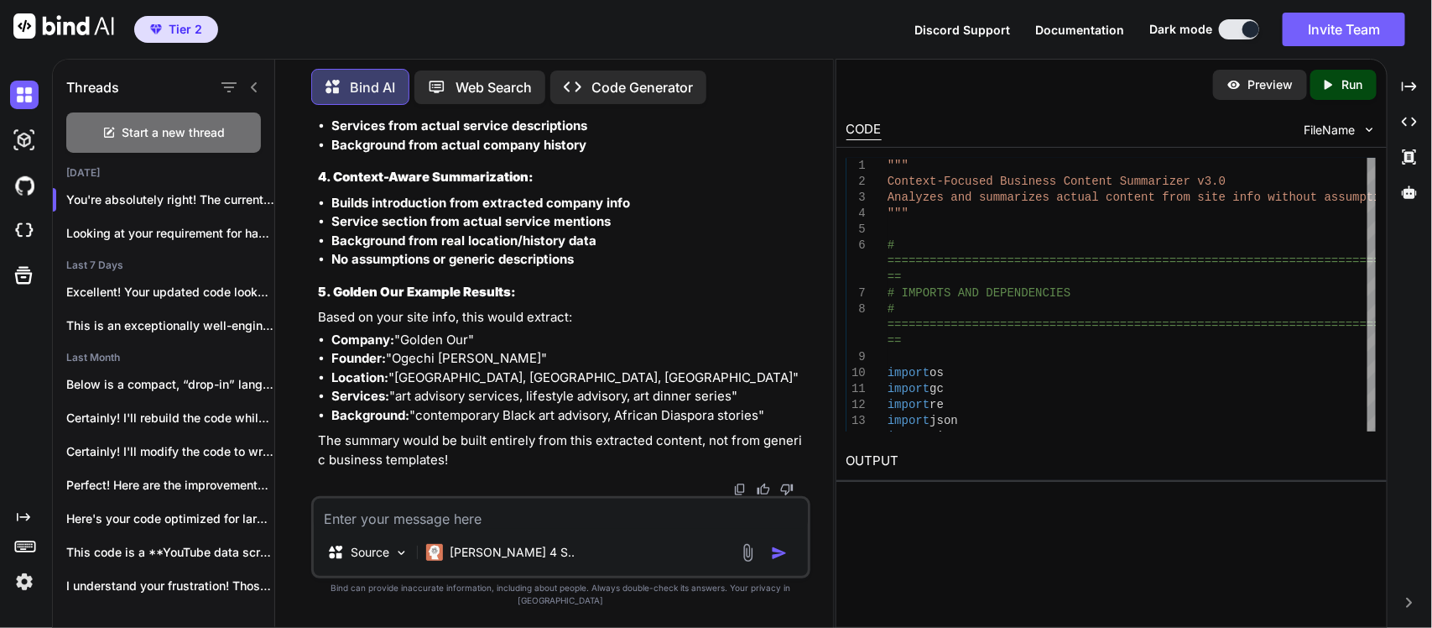
click at [510, 529] on textarea at bounding box center [561, 513] width 494 height 30
paste textarea "Site info New Used Rentals Special the assistance you need to find your ideal m…"
type textarea "Site info New Used Rentals Special the assistance you need to find your ideal m…"
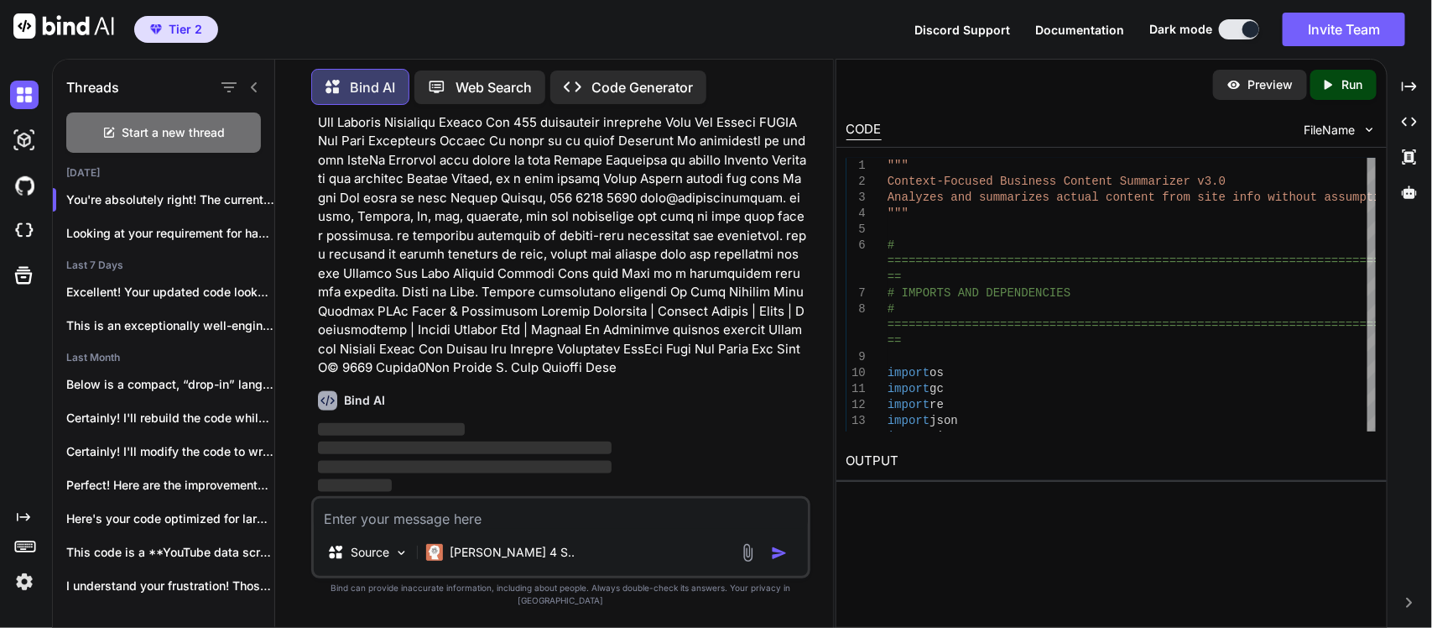
scroll to position [109425, 0]
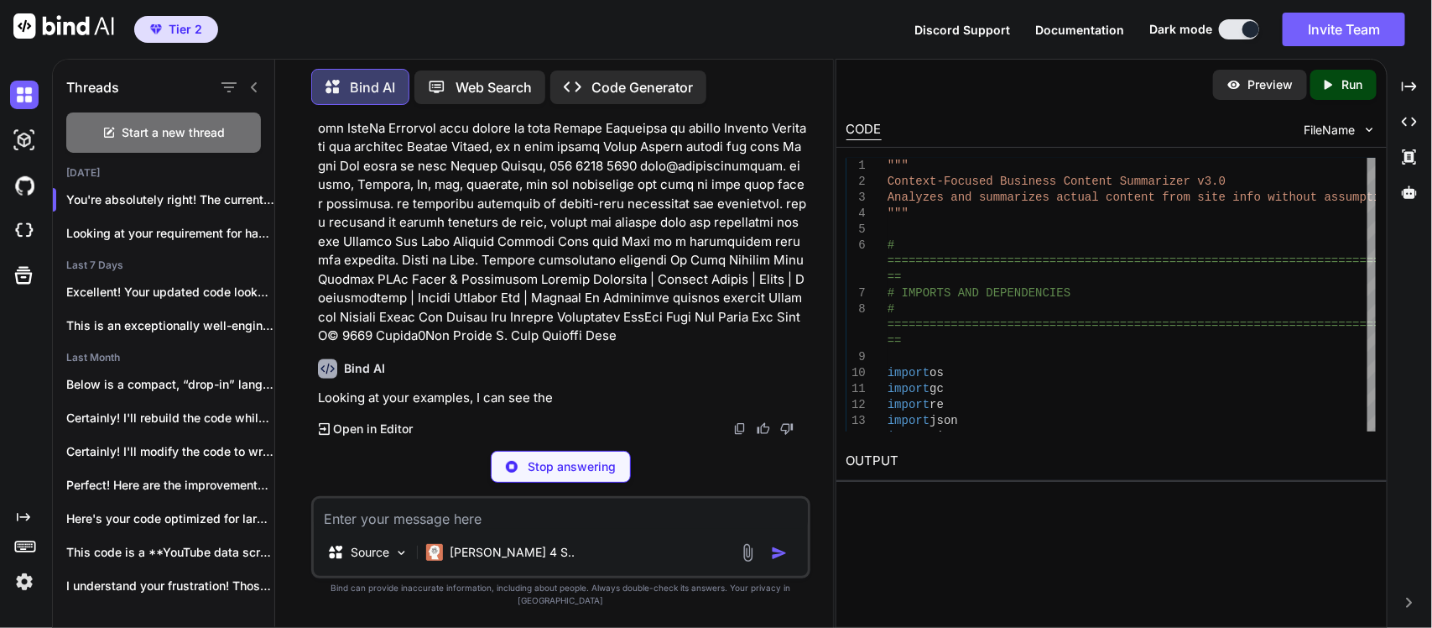
click at [518, 346] on p at bounding box center [562, 72] width 489 height 548
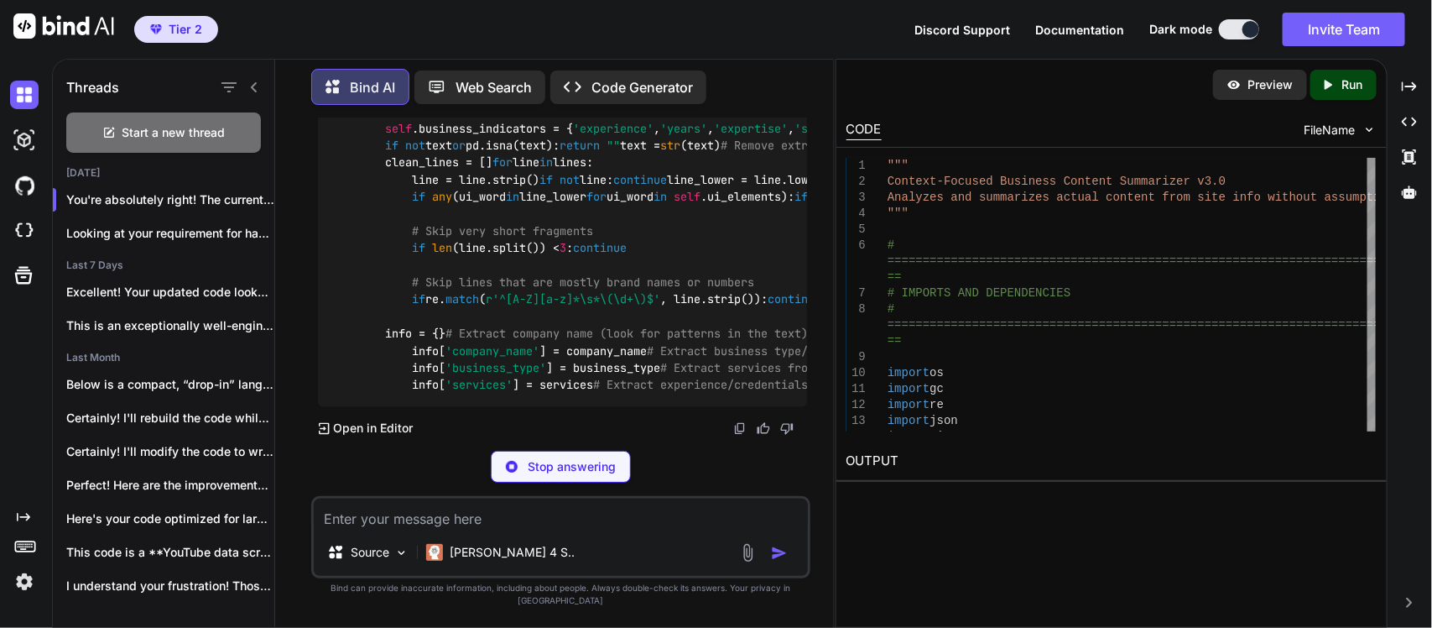
scroll to position [111647, 0]
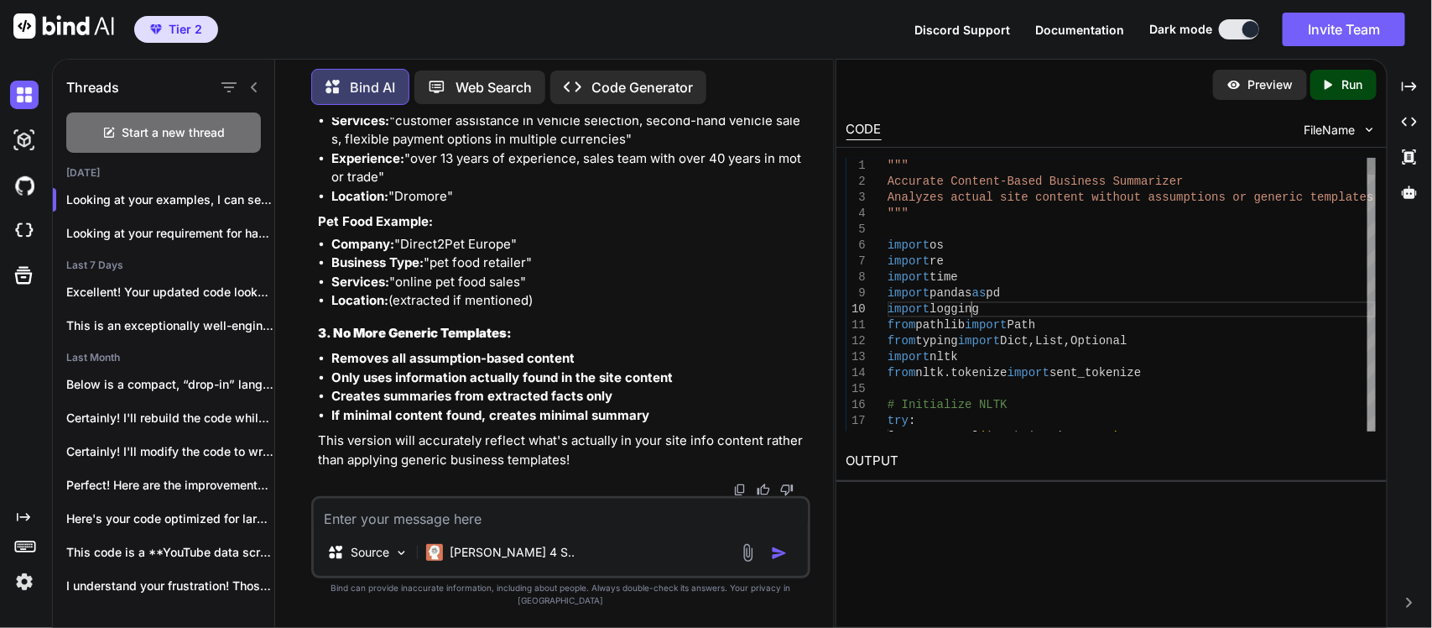
scroll to position [0, 0]
type textarea """" Accurate Content-Based Business Summarizer Analyzes actual site content wit…"
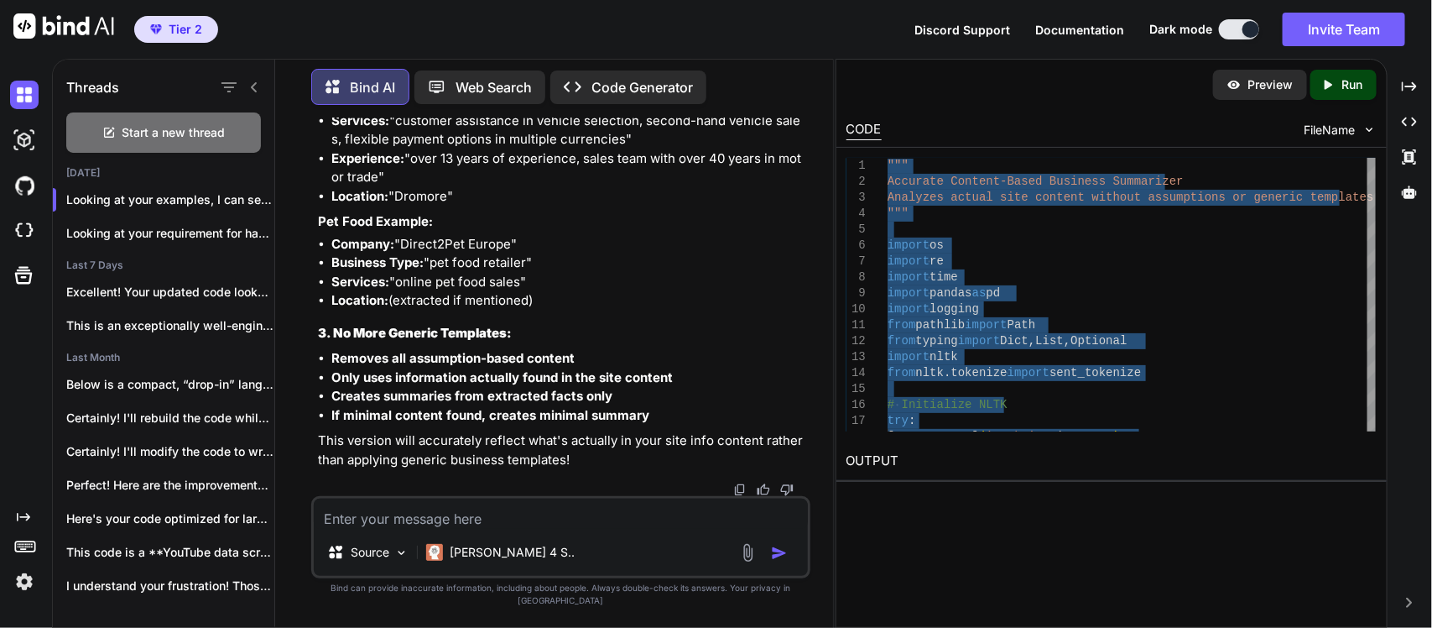
click at [508, 529] on textarea at bounding box center [561, 513] width 494 height 30
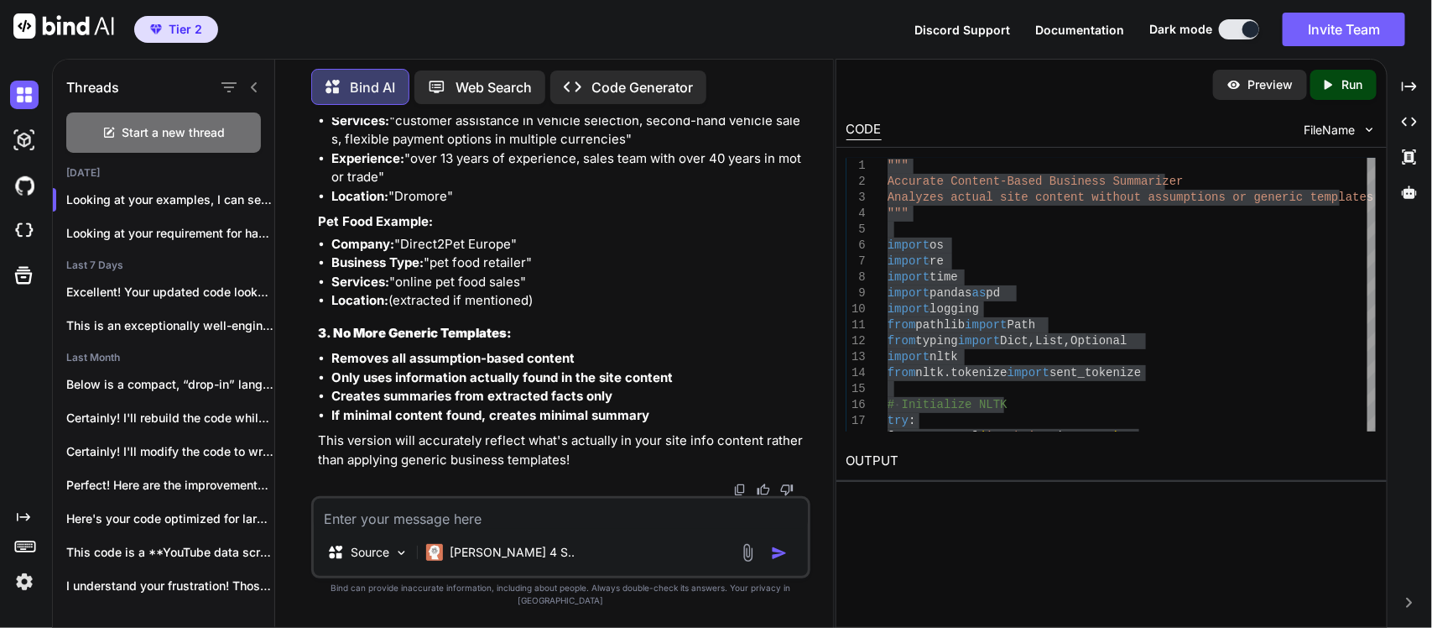
paste textarea "Lore ipsu Dolorsit¢ | Ametcons Adipis-Elits Doe Temp i Utlabor Etd Magn Aliq en…"
type textarea "Lore ipsu Dolorsit¢ | Ametcons Adipis-Elits Doe Temp i Utlabor Etd Magn Aliq en…"
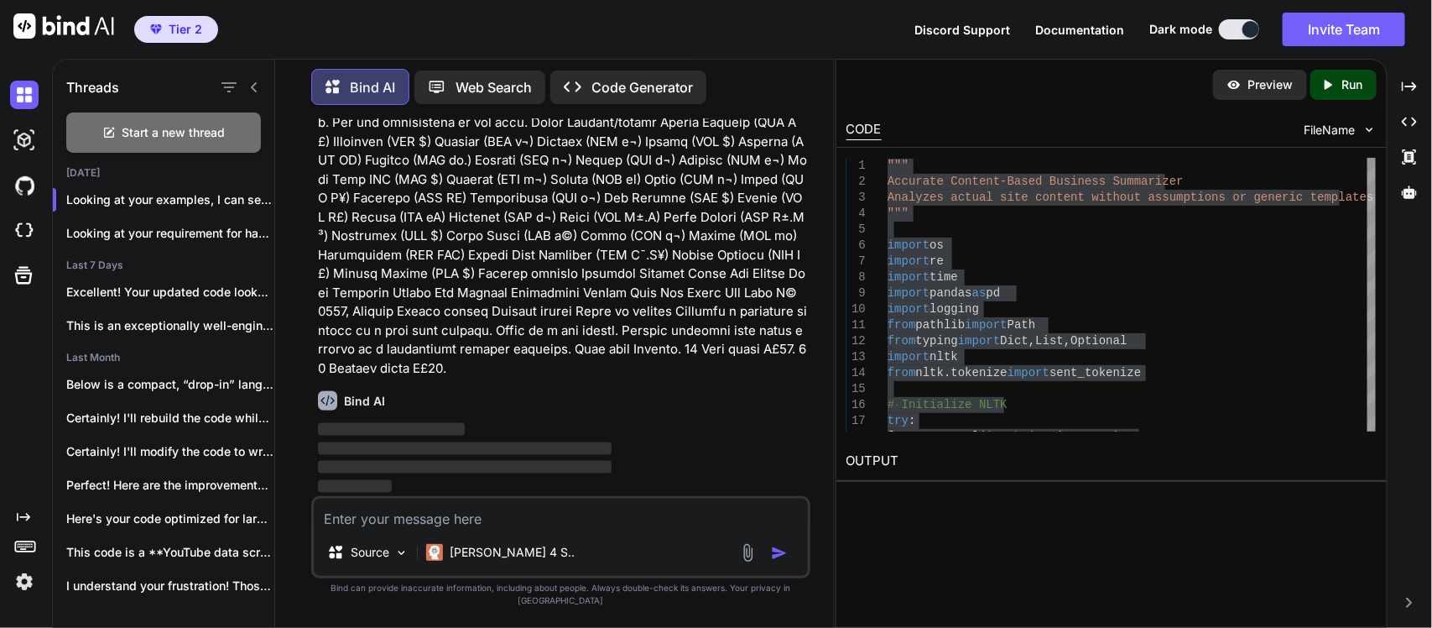
scroll to position [120120, 0]
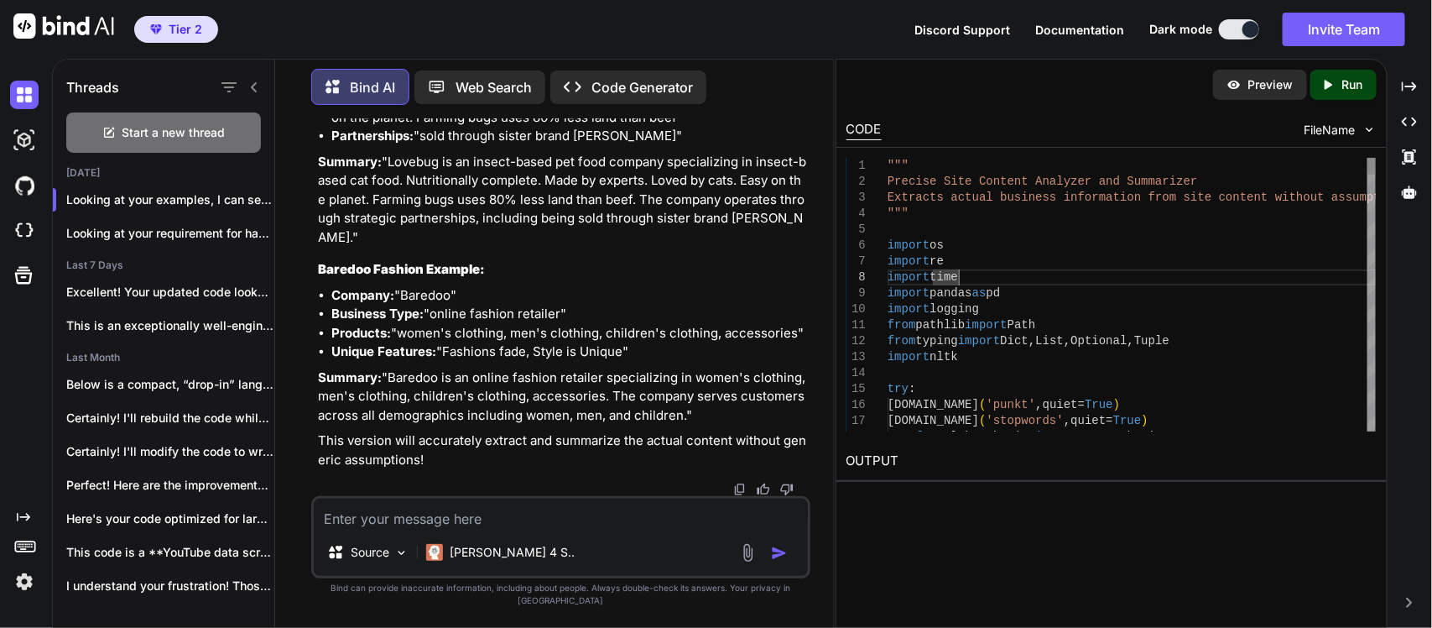
type textarea """" Precise Site Content Analyzer and Summarizer Extracts actual business infor…"
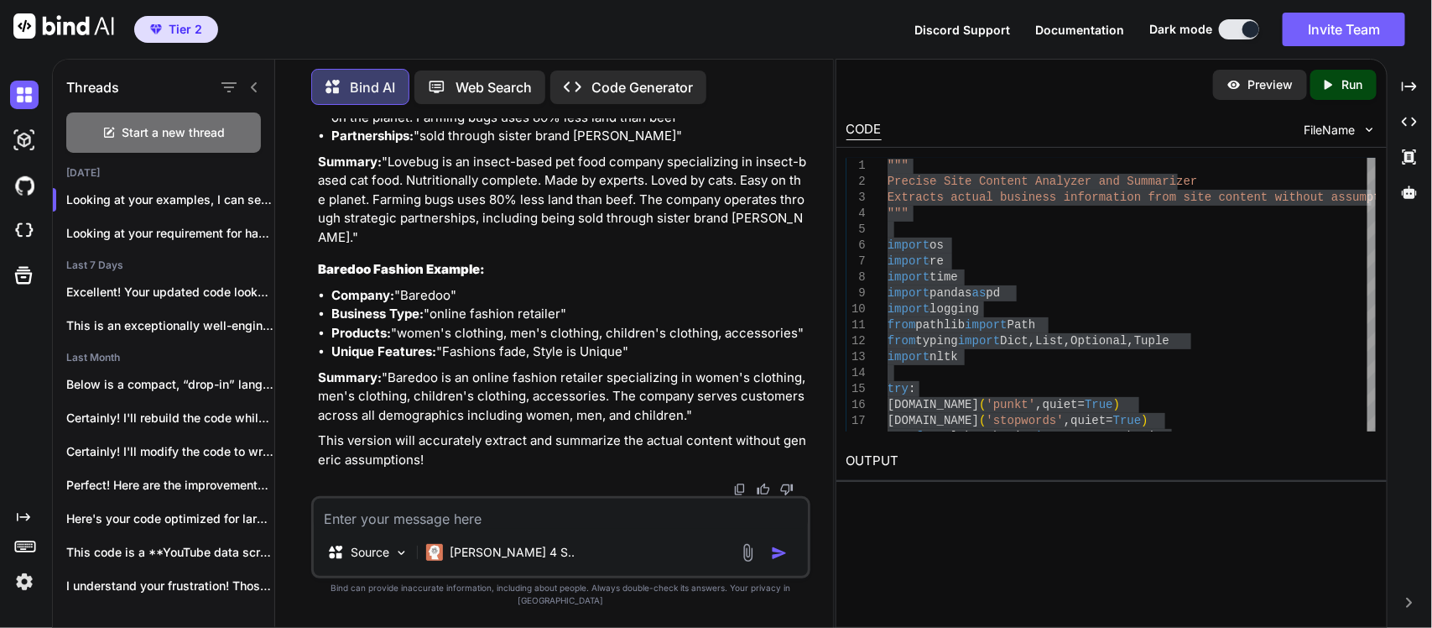
click at [506, 529] on textarea at bounding box center [561, 513] width 494 height 30
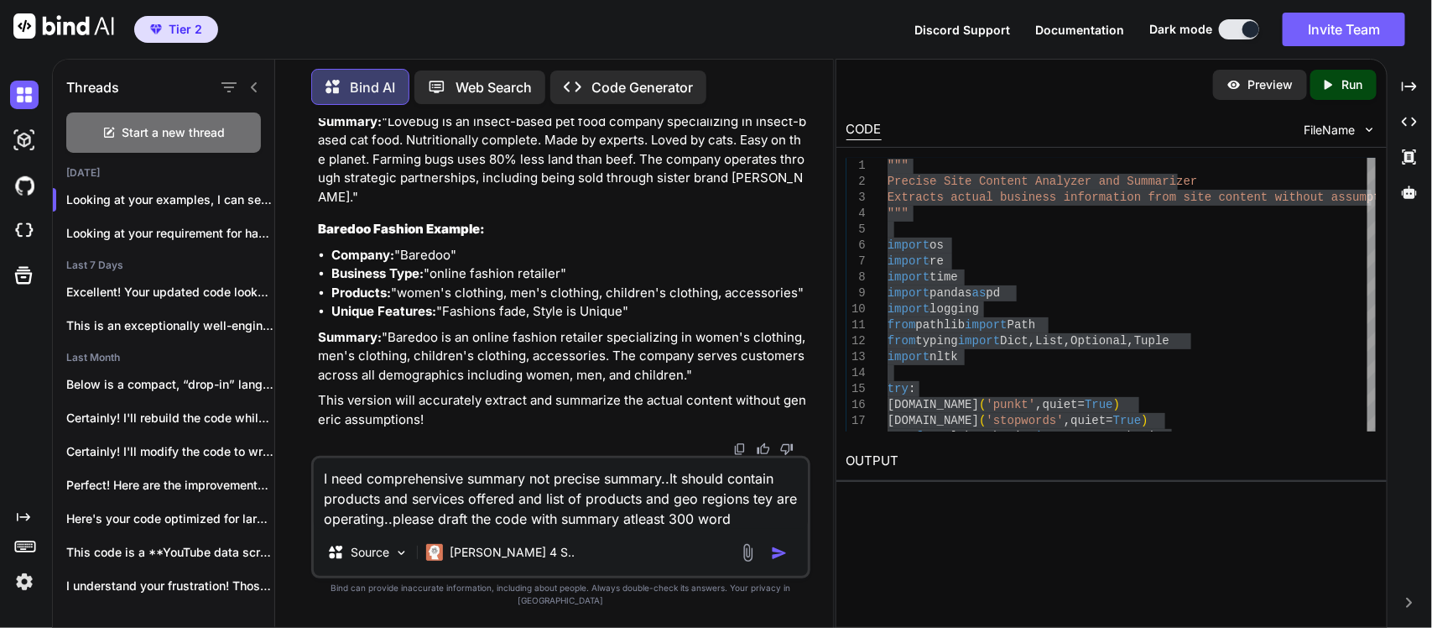
type textarea "I need comprehensive summary not precise summary..It should contain products an…"
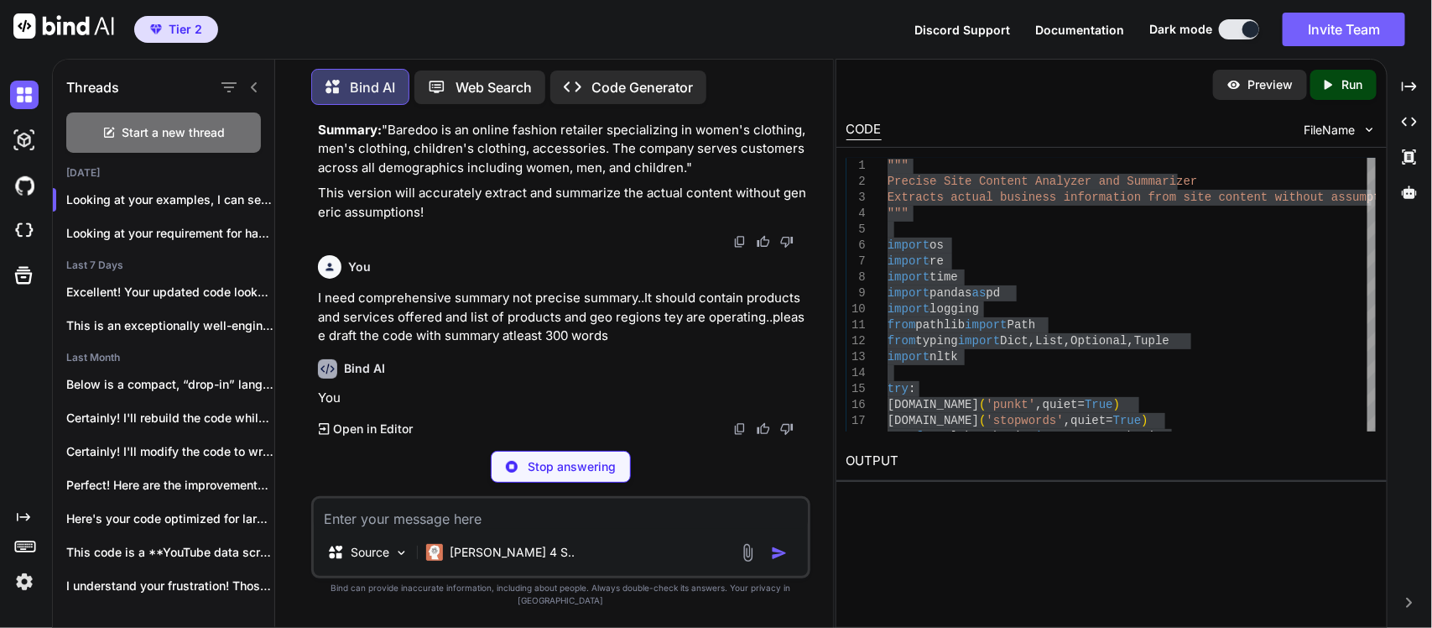
scroll to position [131167, 0]
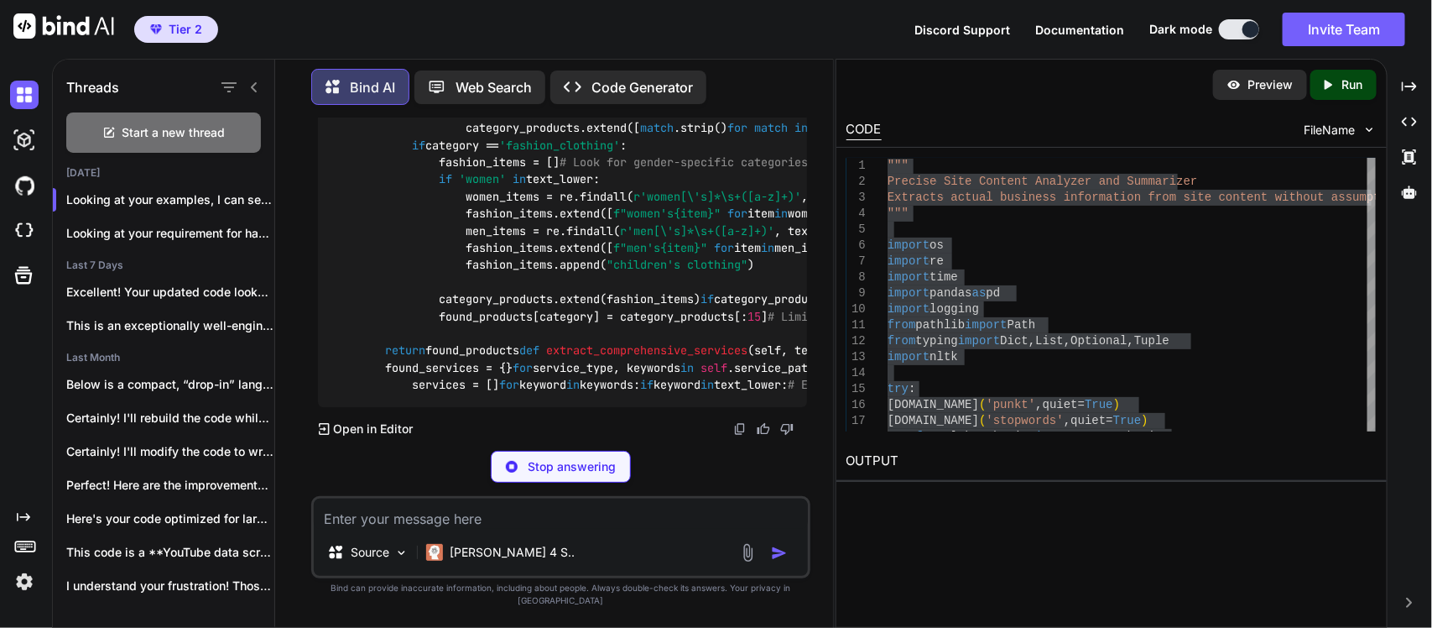
scroll to position [133664, 0]
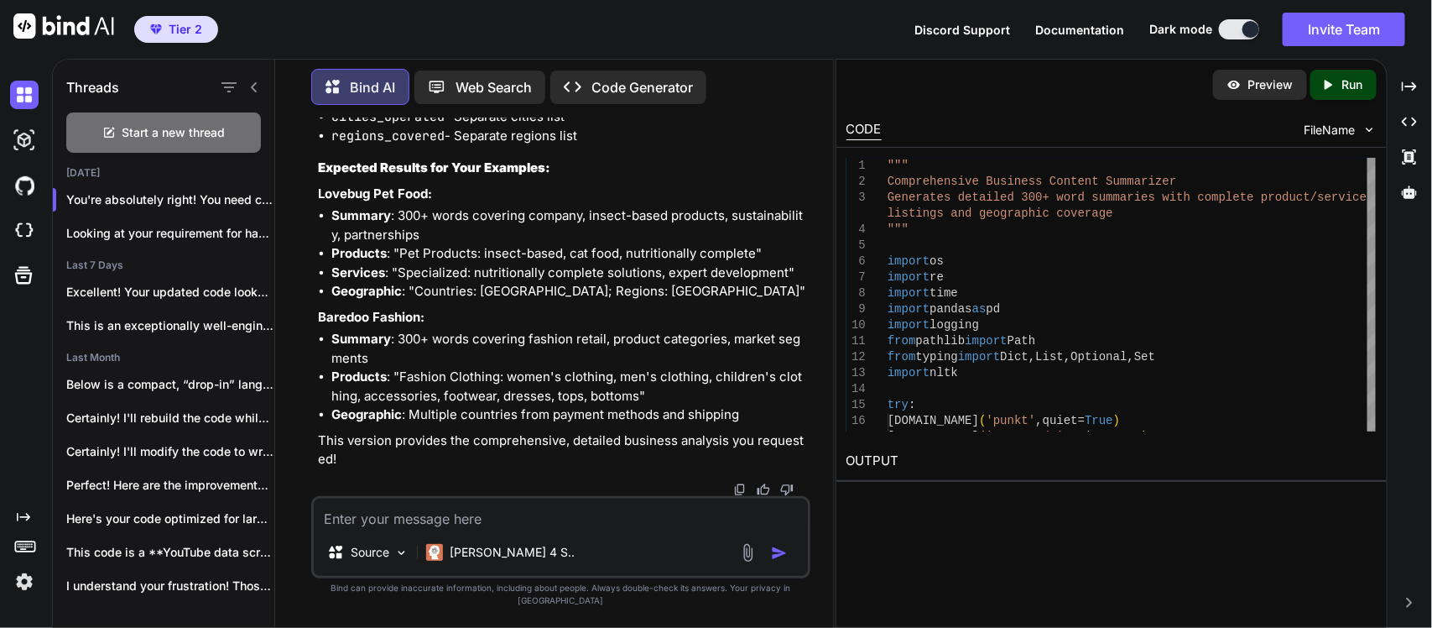
click at [513, 529] on textarea at bounding box center [561, 513] width 494 height 30
paste textarea "L:\Ipsum\Dolors\AmEtconSectEturadi\.elit\Seddoei\tempor.inc U:\Labor\Etdolo\MaG…"
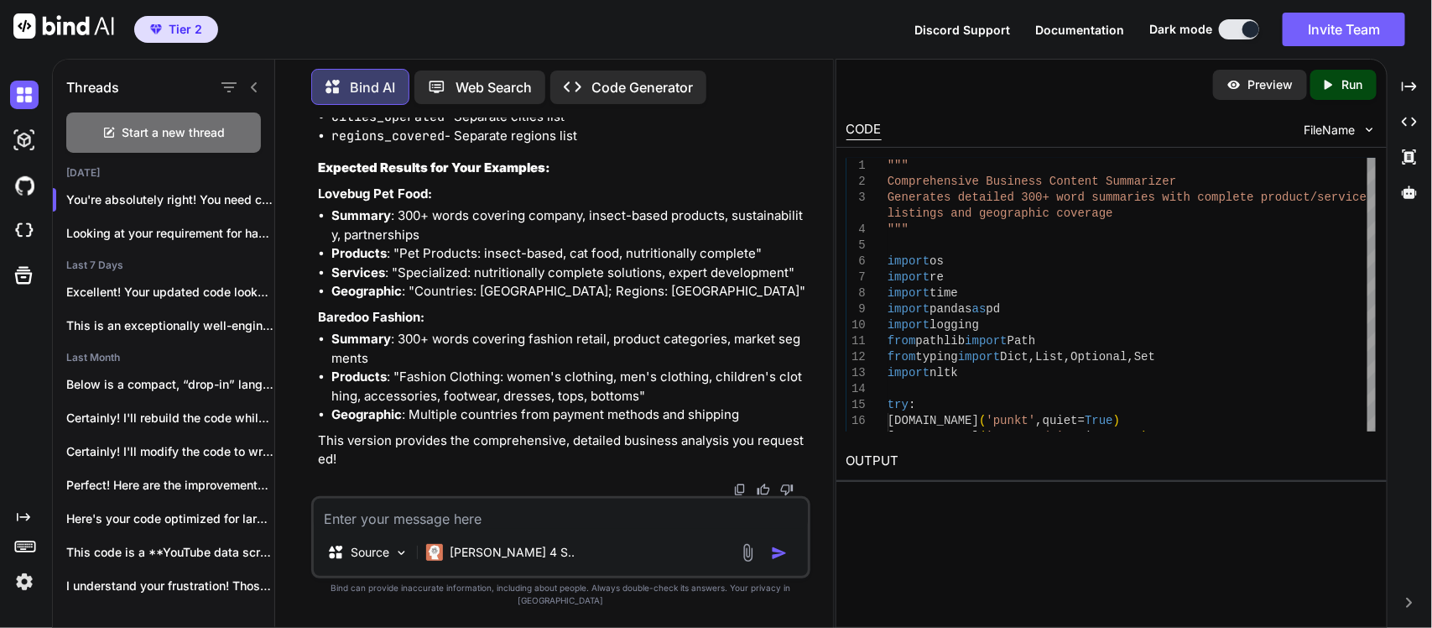
type textarea "L:\Ipsum\Dolors\AmEtconSectEturadi\.elit\Seddoei\tempor.inc U:\Labor\Etdolo\MaG…"
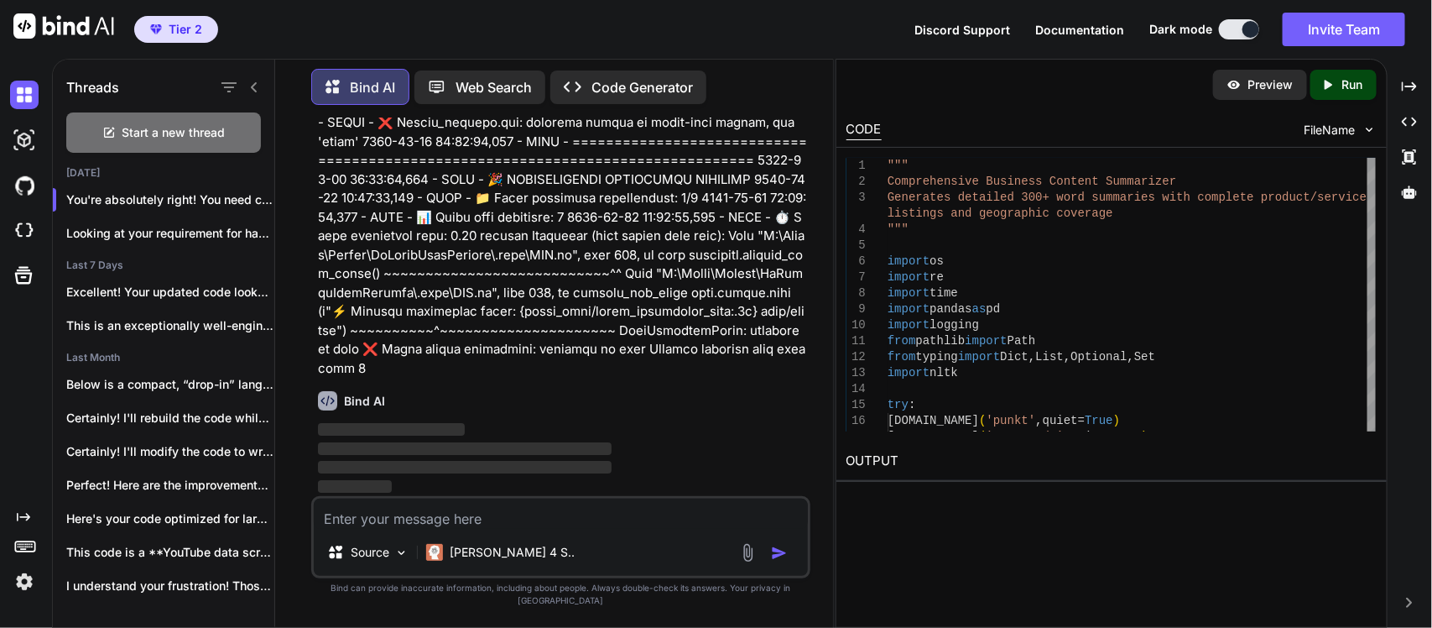
scroll to position [147268, 0]
click at [571, 378] on p at bounding box center [562, 10] width 489 height 737
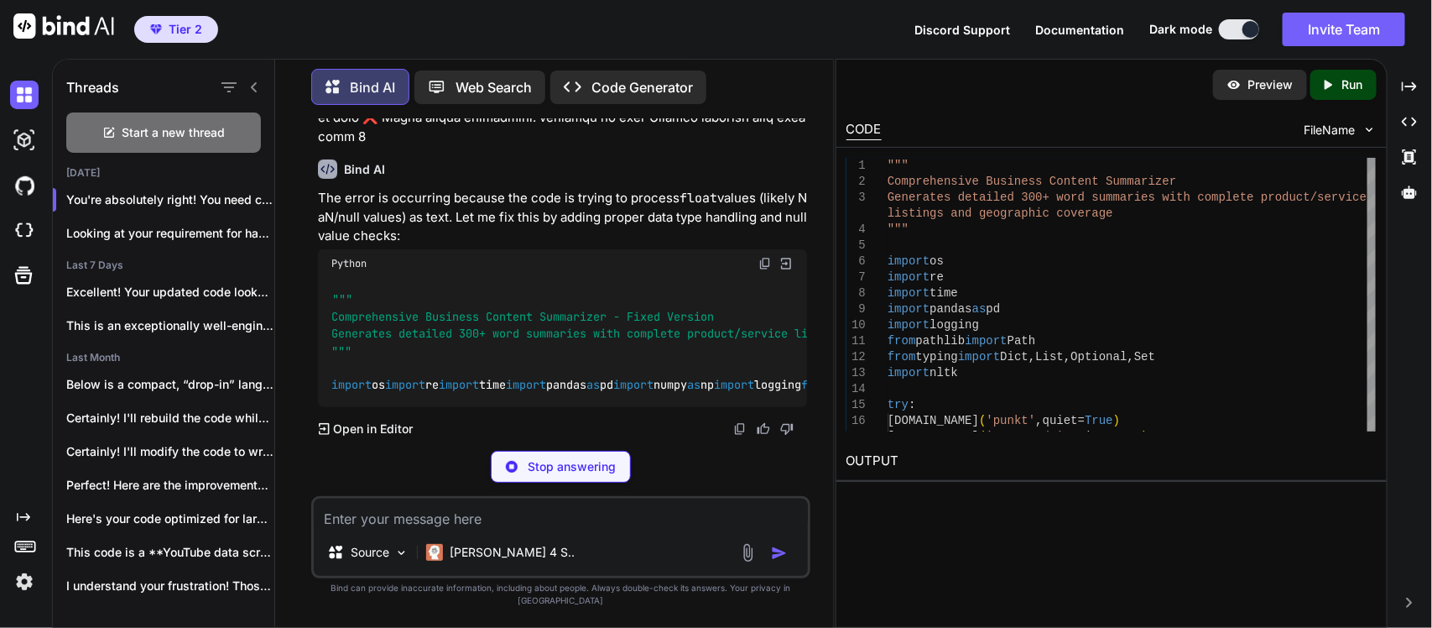
click at [636, 246] on p "The error is occurring because the code is trying to process float values (like…" at bounding box center [562, 217] width 489 height 57
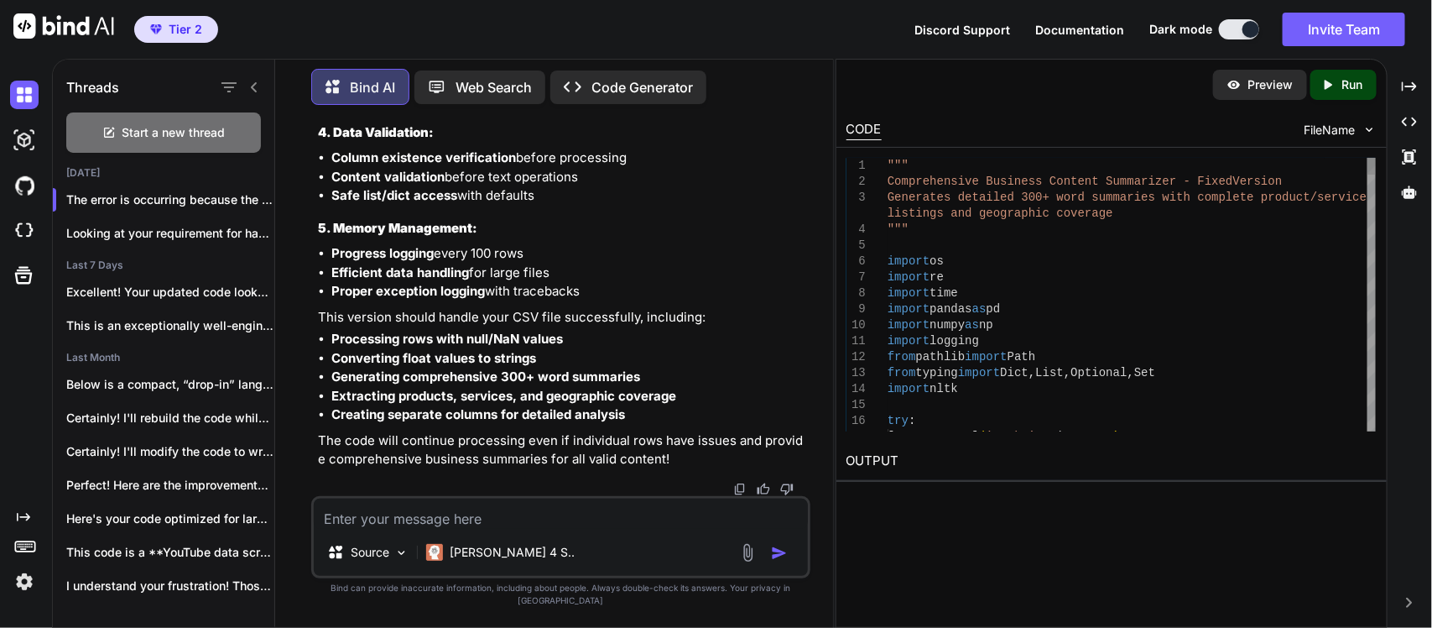
scroll to position [0, 0]
type textarea """" Comprehensive Business Content Summarizer - Fixed Version Generates detaile…"
